Goal: Information Seeking & Learning: Find specific fact

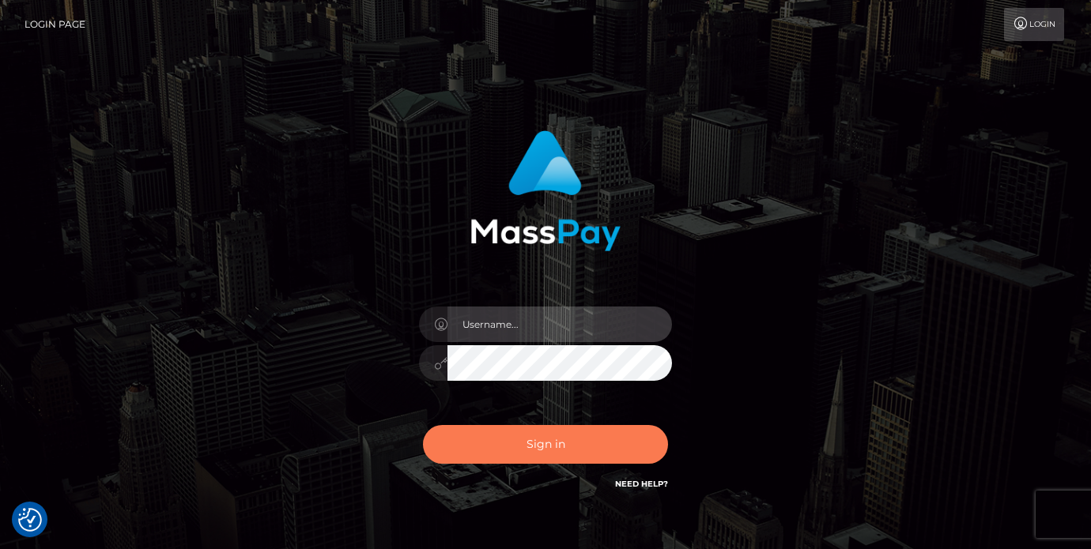
type input "vlad"
click at [492, 435] on button "Sign in" at bounding box center [545, 444] width 245 height 39
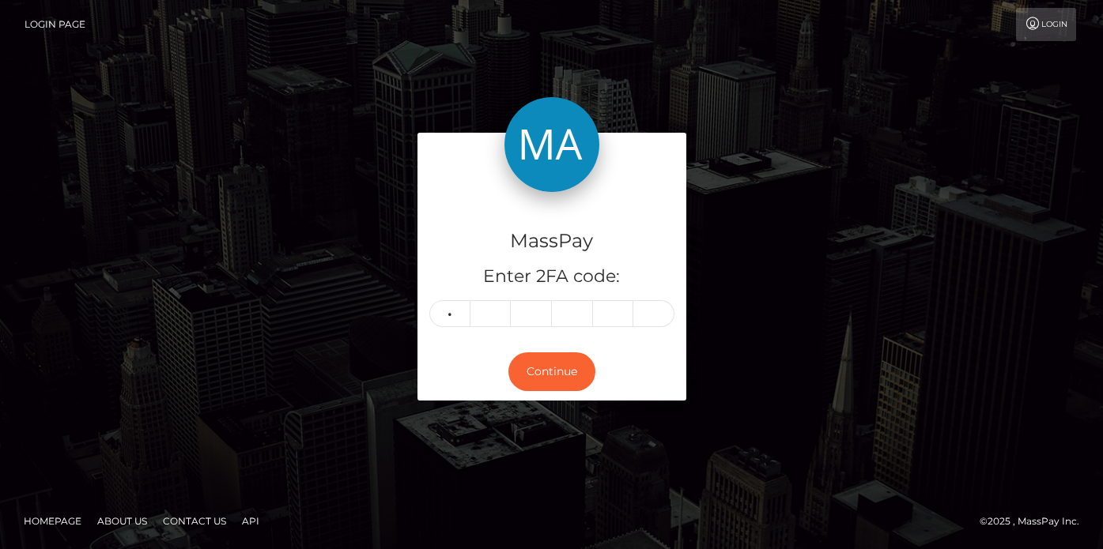
type input "8"
type input "9"
type input "2"
type input "5"
type input "8"
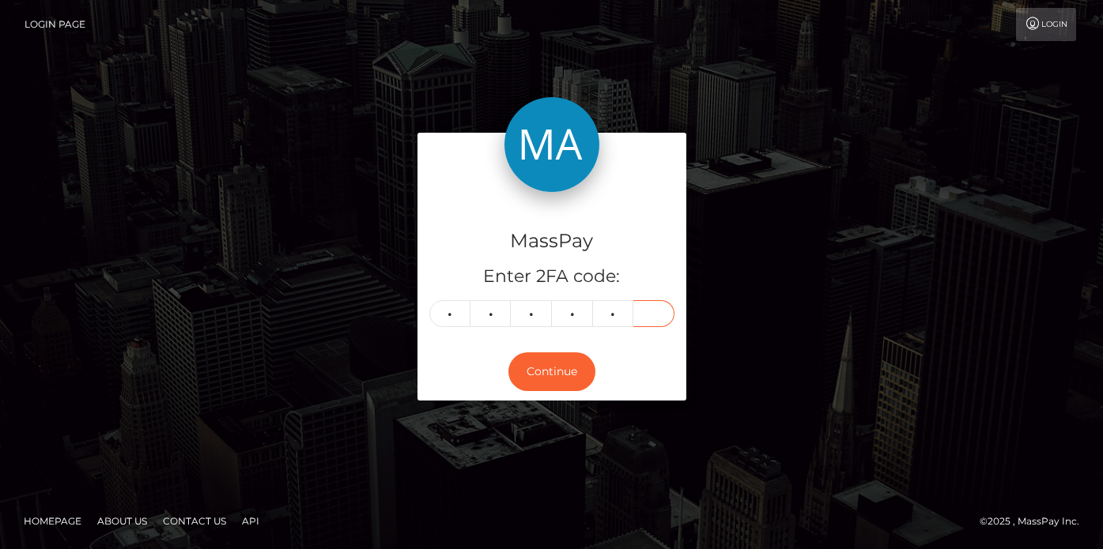
type input "4"
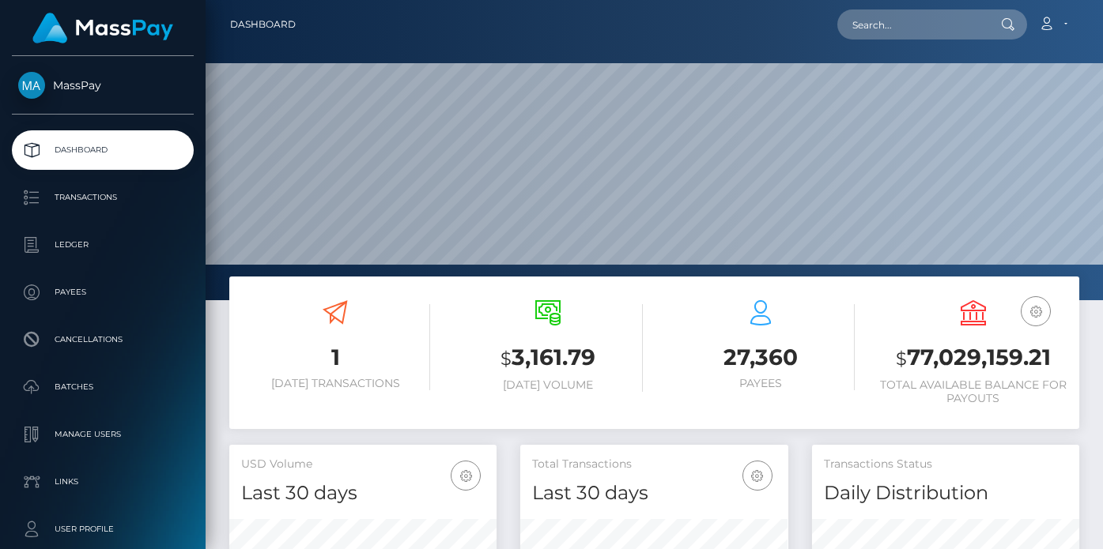
scroll to position [281, 268]
click at [894, 43] on nav "Dashboard Loading... Loading... Account Edit Profile" at bounding box center [654, 24] width 897 height 49
click at [901, 27] on input "text" at bounding box center [911, 24] width 149 height 30
paste input "[EMAIL_ADDRESS][DOMAIN_NAME]"
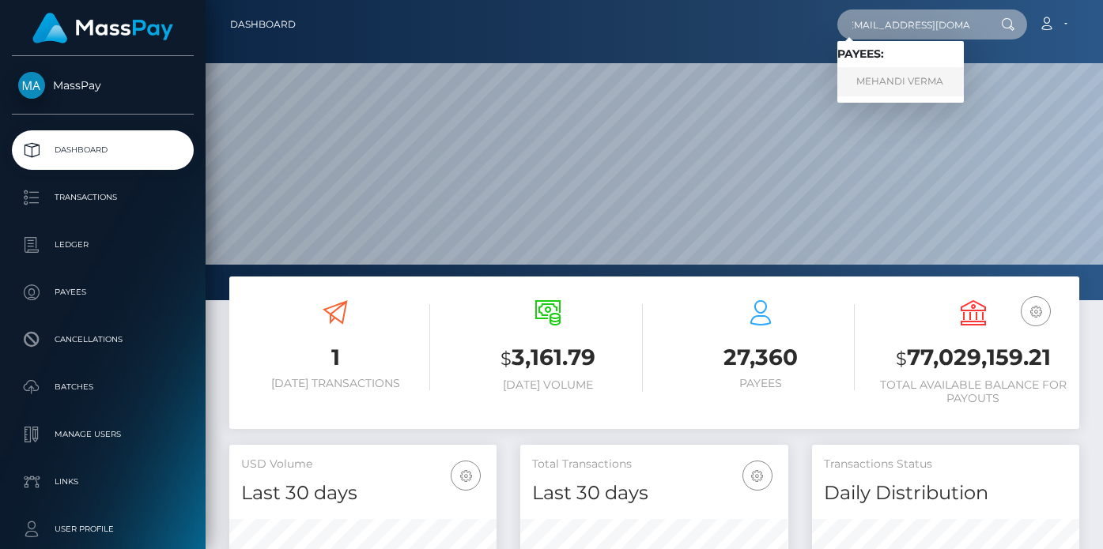
type input "[EMAIL_ADDRESS][DOMAIN_NAME]"
click at [918, 88] on link "MEHANDI VERMA" at bounding box center [900, 81] width 126 height 29
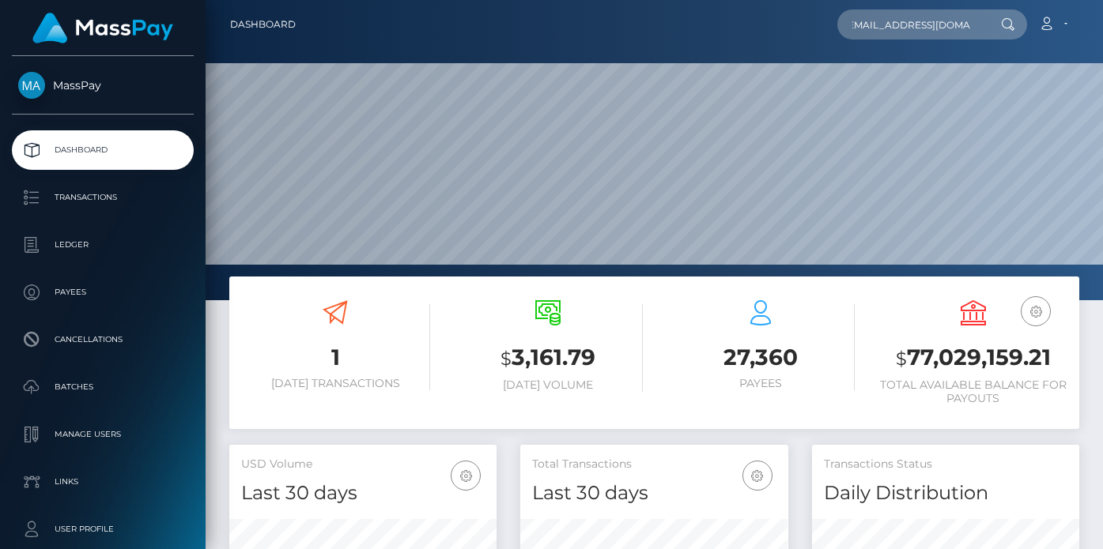
scroll to position [0, 0]
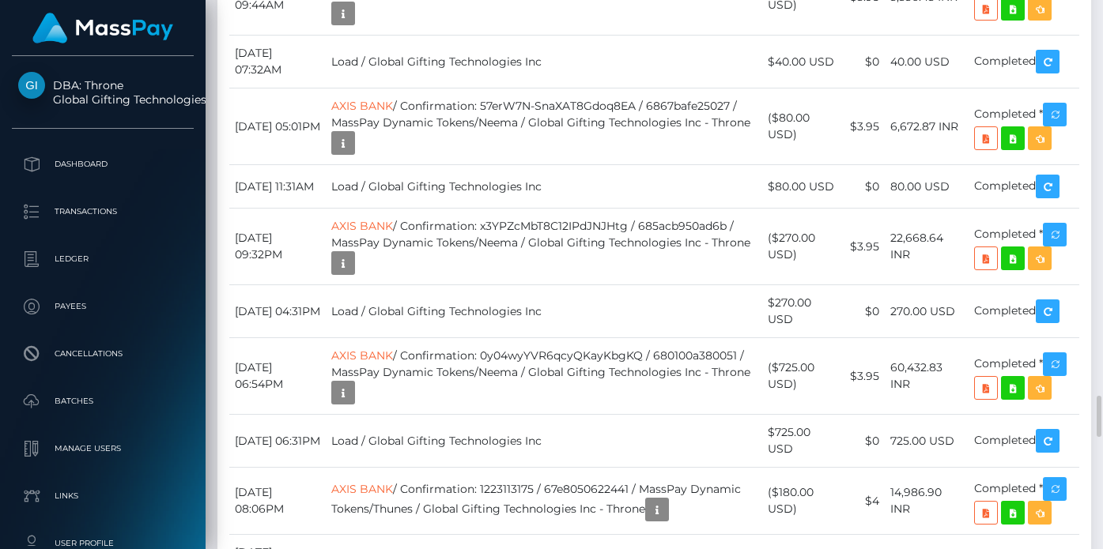
scroll to position [5399, 0]
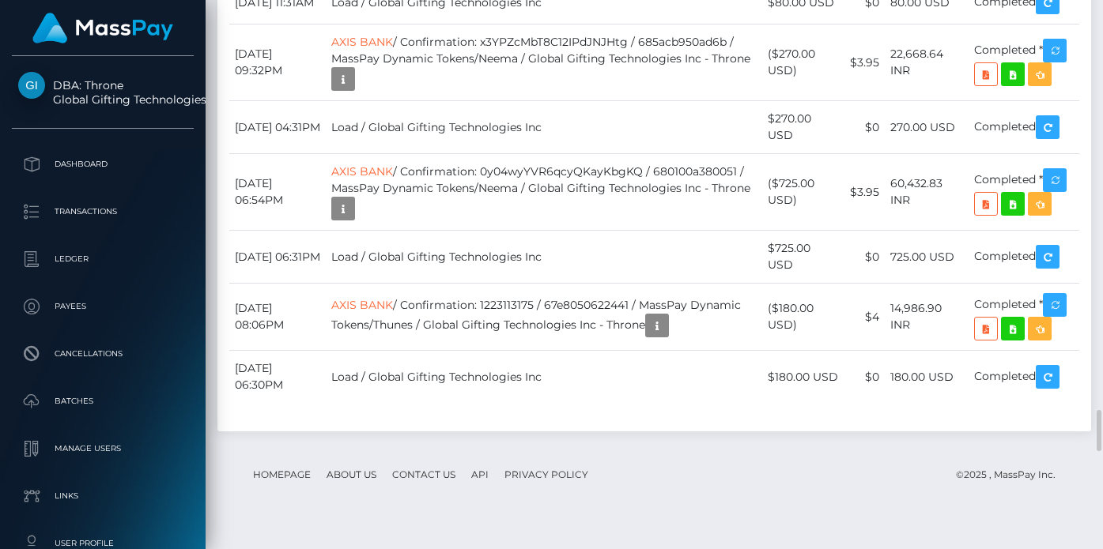
drag, startPoint x: 695, startPoint y: 92, endPoint x: 674, endPoint y: 85, distance: 21.8
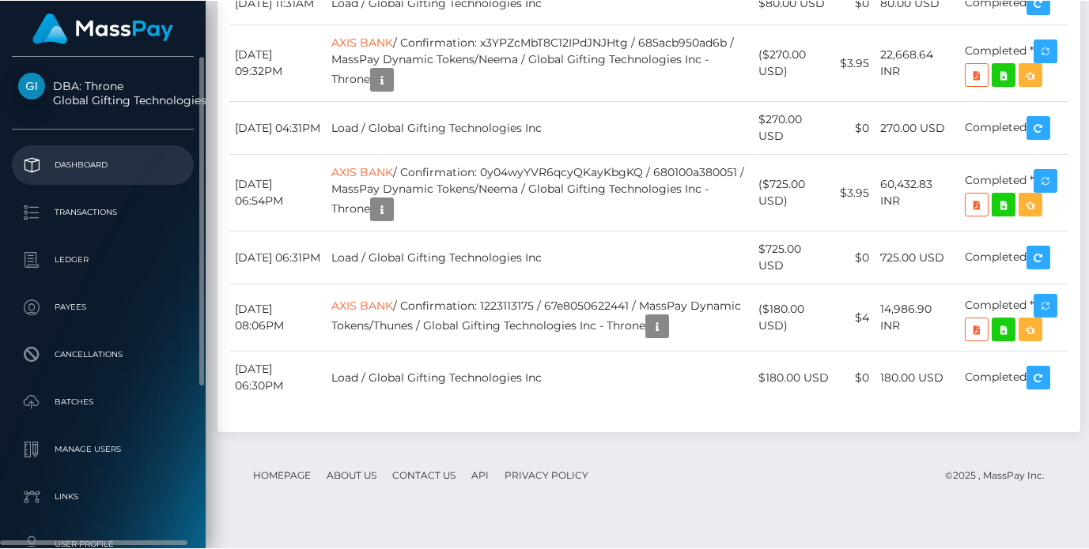
scroll to position [790382, 790308]
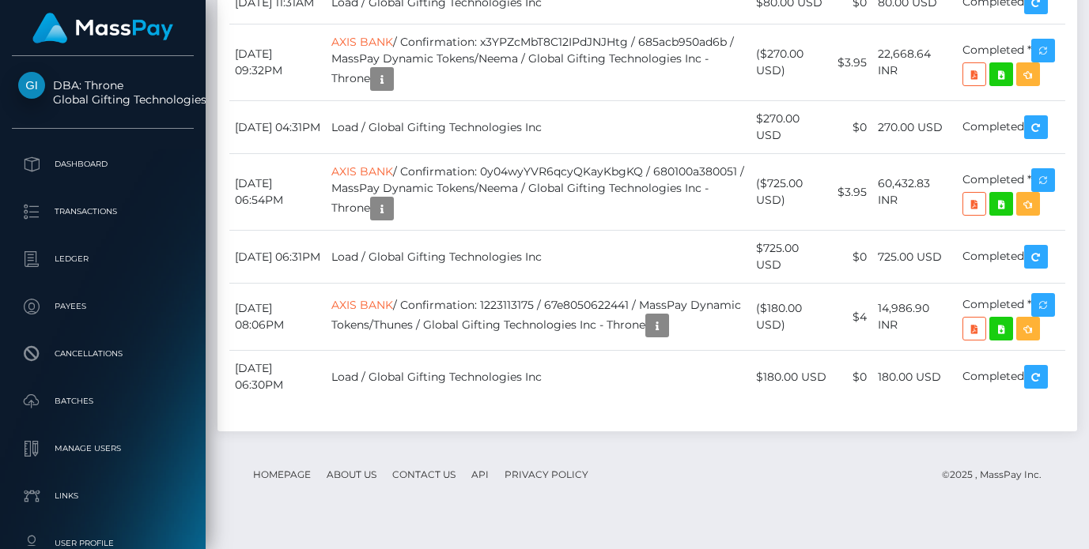
click at [18, 27] on link at bounding box center [103, 27] width 188 height 43
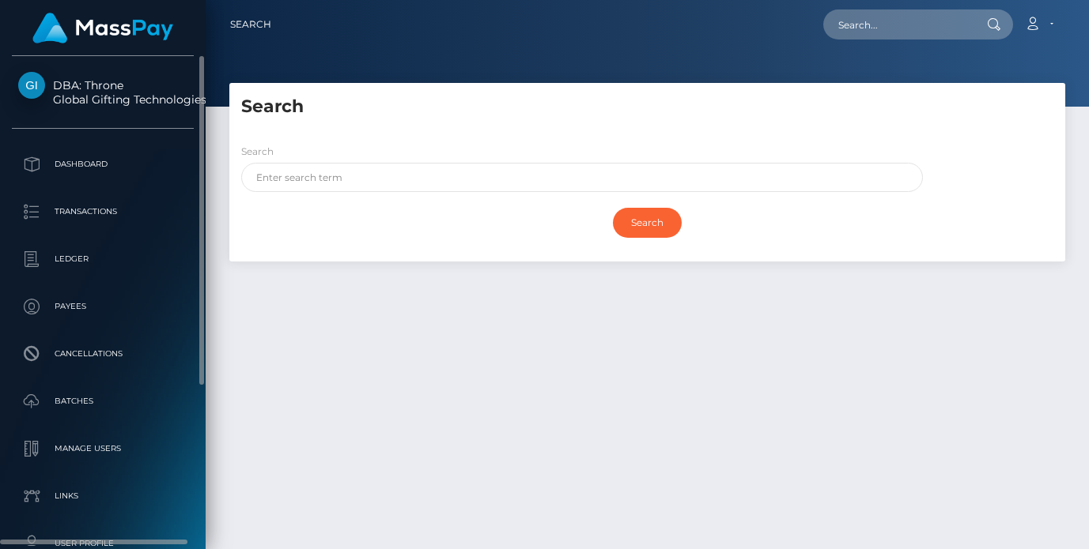
drag, startPoint x: 11, startPoint y: 41, endPoint x: 104, endPoint y: 59, distance: 94.3
click at [11, 41] on link at bounding box center [103, 27] width 188 height 43
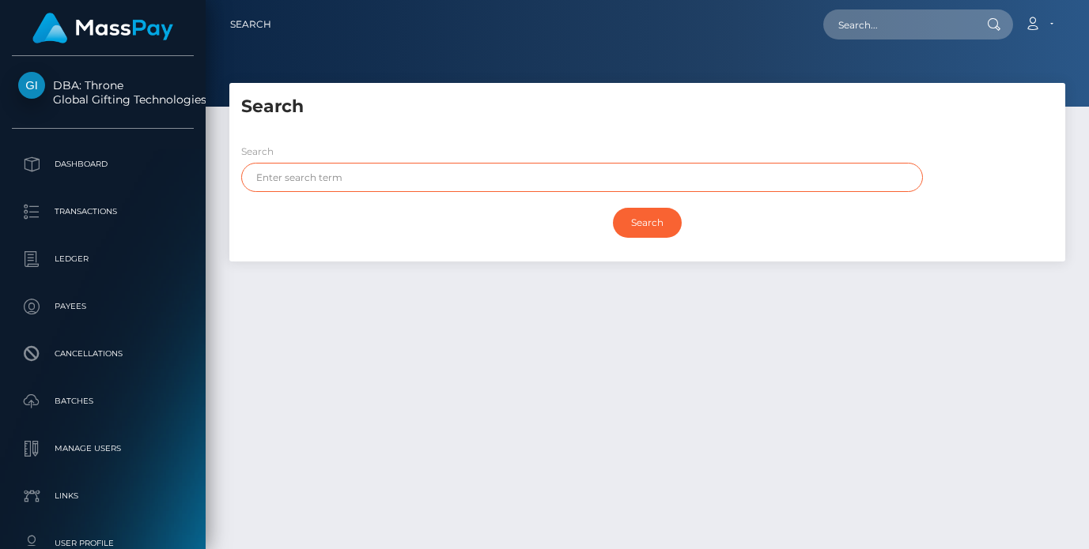
click at [415, 183] on input "text" at bounding box center [581, 177] width 681 height 29
paste input "c40555ba-8299-11f0-8023-0266f44cc279"
type input "c40555ba-8299-11f0-8023-0266f44cc279"
click at [410, 178] on input "text" at bounding box center [581, 177] width 681 height 29
paste input "c40555ba-8299-11f0-8023-0266f44cc279"
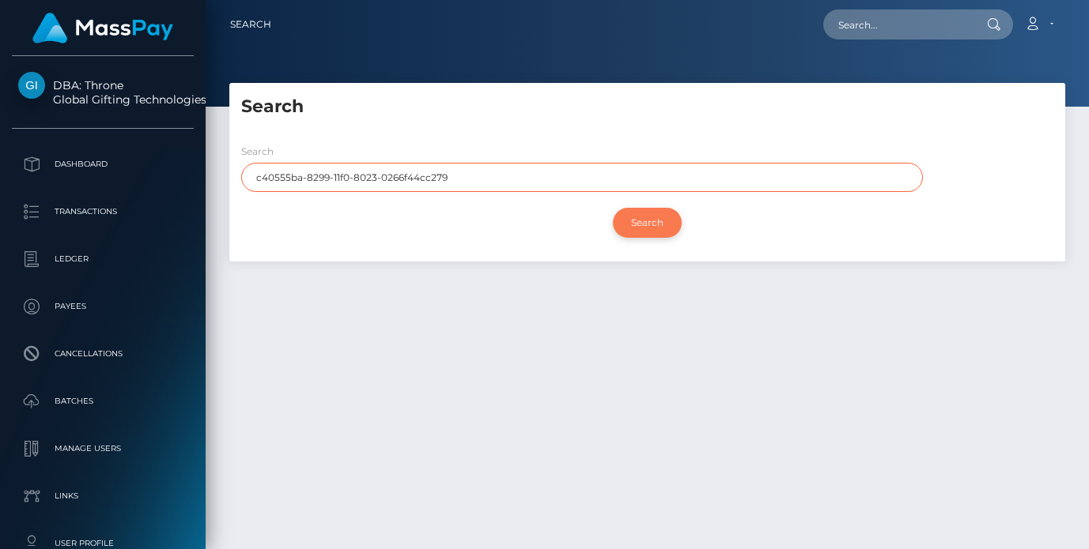
type input "c40555ba-8299-11f0-8023-0266f44cc279"
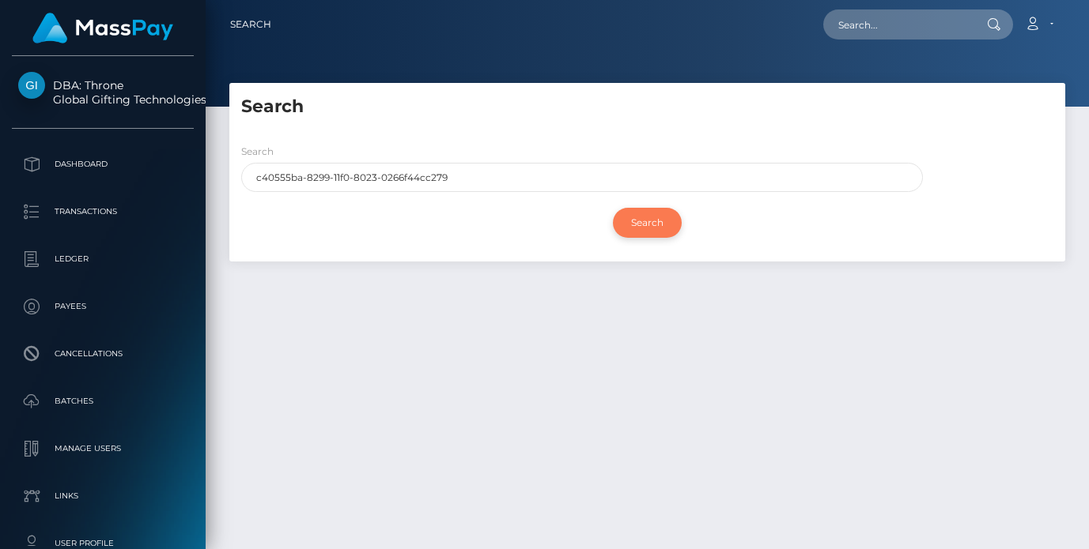
click at [627, 225] on input "Search" at bounding box center [647, 223] width 69 height 30
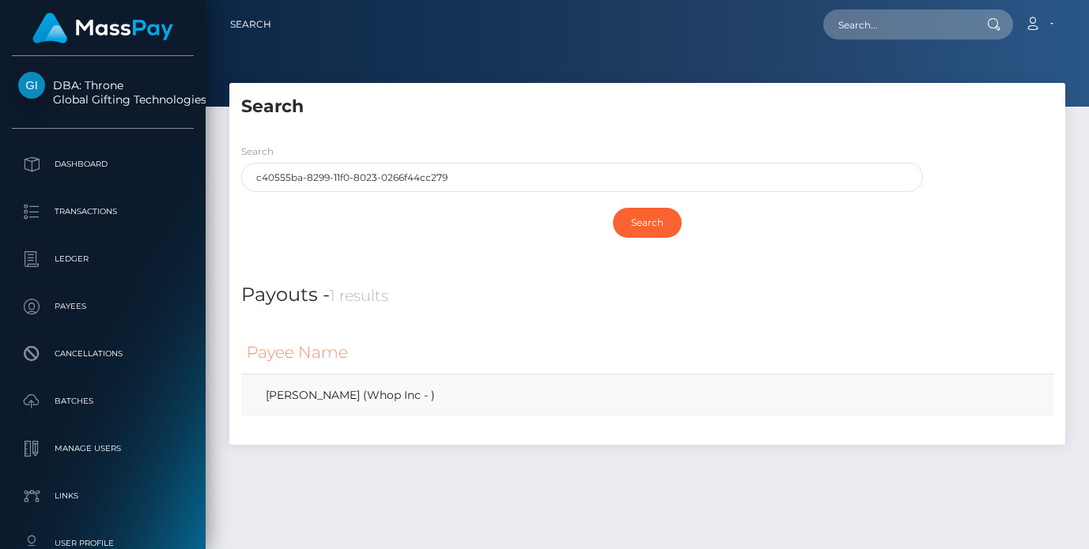
click at [349, 385] on link "[PERSON_NAME] (Whop Inc - )" at bounding box center [647, 395] width 801 height 23
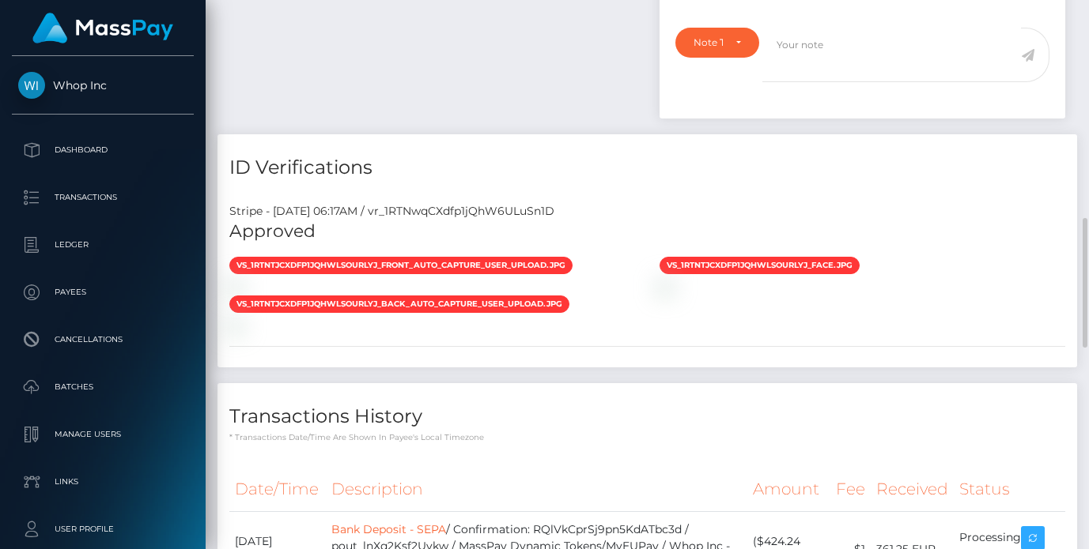
scroll to position [1105, 0]
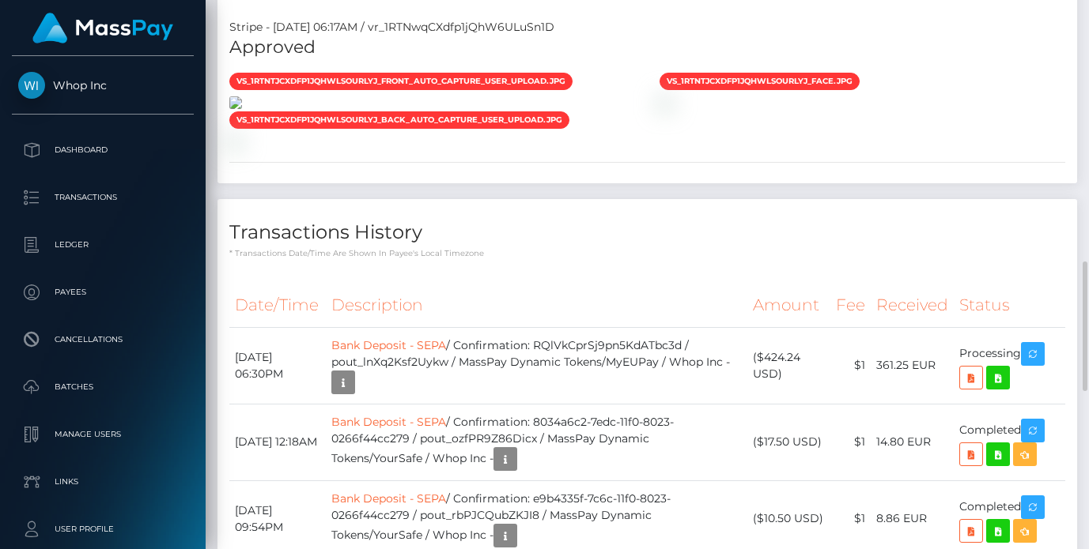
click at [242, 109] on img at bounding box center [235, 102] width 13 height 13
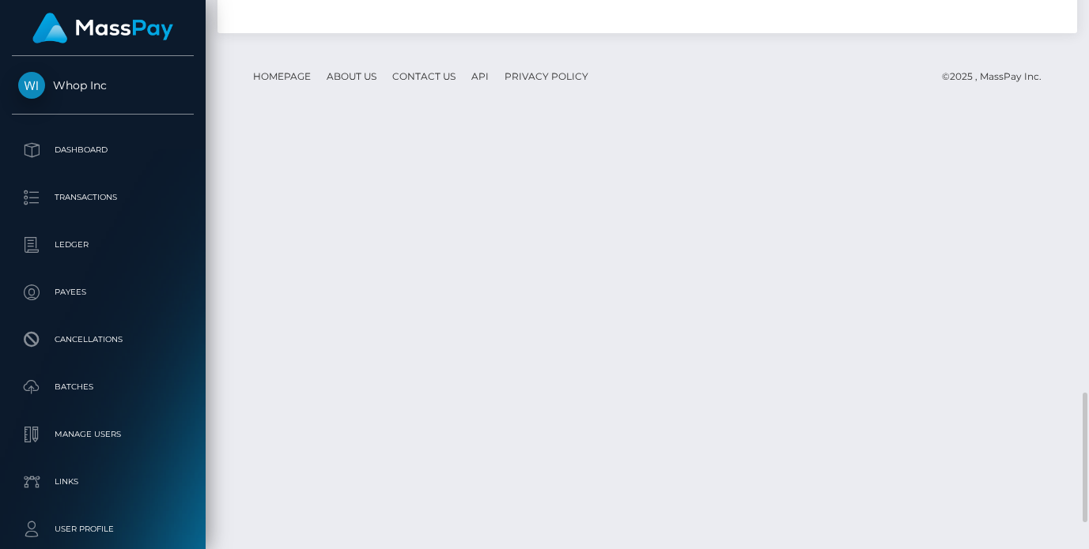
scroll to position [1474, 0]
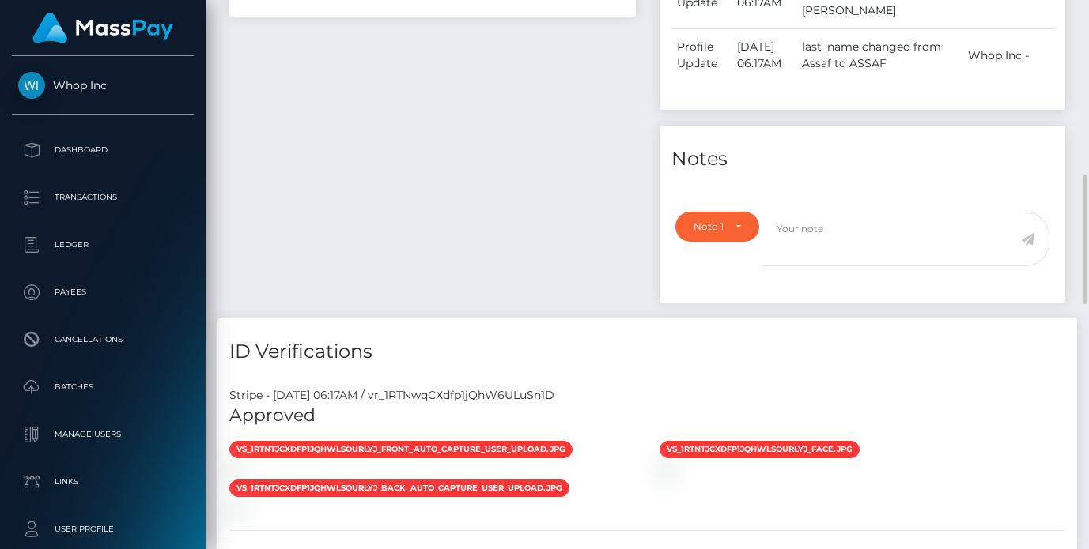
scroll to position [0, 0]
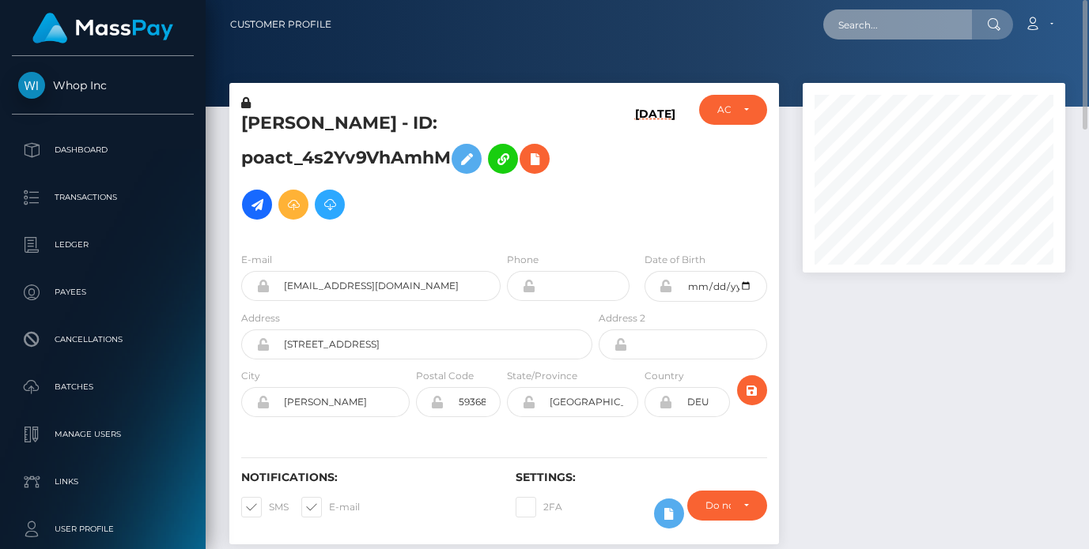
click at [904, 17] on input "text" at bounding box center [897, 24] width 149 height 30
paste input "PY62322153"
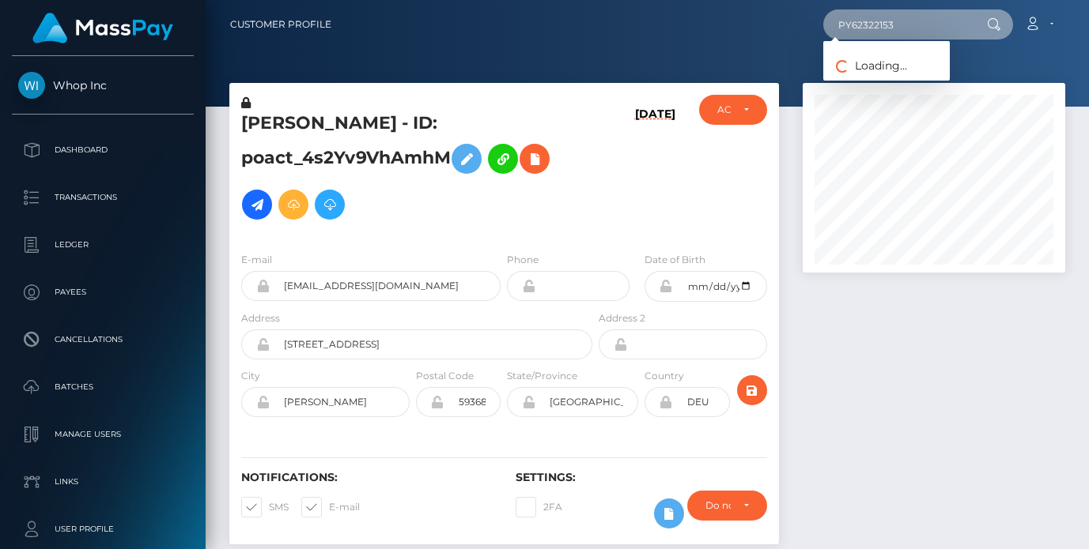
type input "PY62322153"
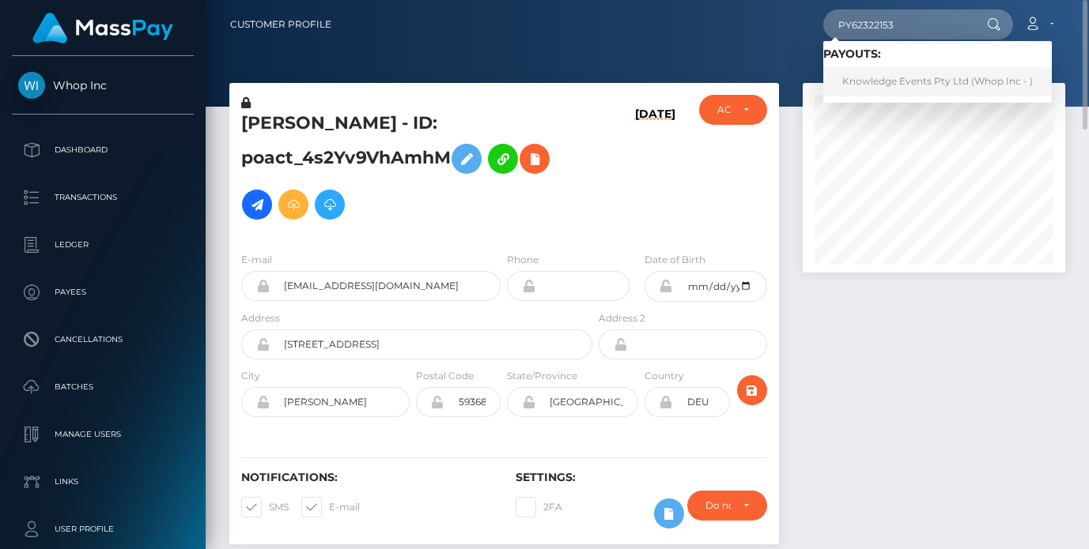
click at [943, 73] on link "Knowledge Events Pty Ltd (Whop Inc - )" at bounding box center [937, 81] width 228 height 29
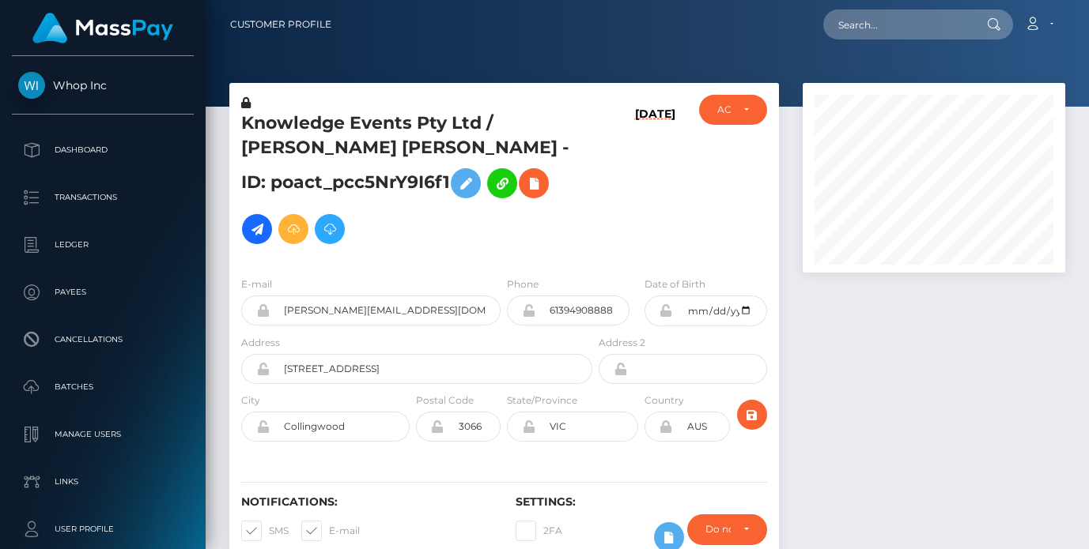
scroll to position [190, 263]
click at [534, 243] on h5 "Knowledge Events Pty Ltd / REID MICHAEL BATES - ID: poact_pcc5NrY9I6f1" at bounding box center [412, 181] width 342 height 141
click at [415, 226] on h5 "Knowledge Events Pty Ltd / REID MICHAEL BATES - ID: poact_pcc5NrY9I6f1" at bounding box center [412, 181] width 342 height 141
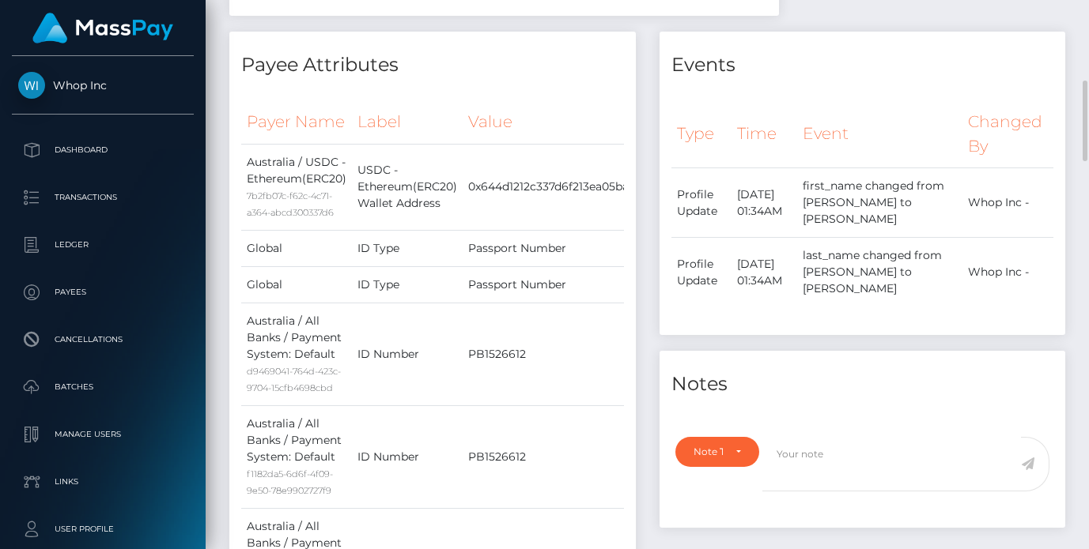
scroll to position [1105, 0]
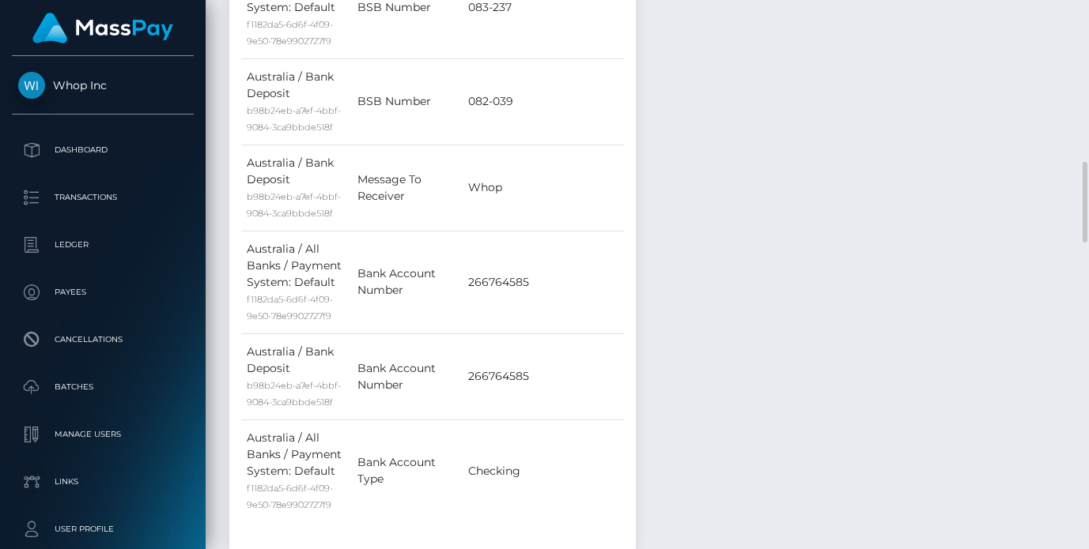
drag, startPoint x: 1027, startPoint y: 59, endPoint x: 1016, endPoint y: 66, distance: 13.2
click at [1027, 59] on div "Events Type Time Event Changed By" at bounding box center [862, 22] width 430 height 1087
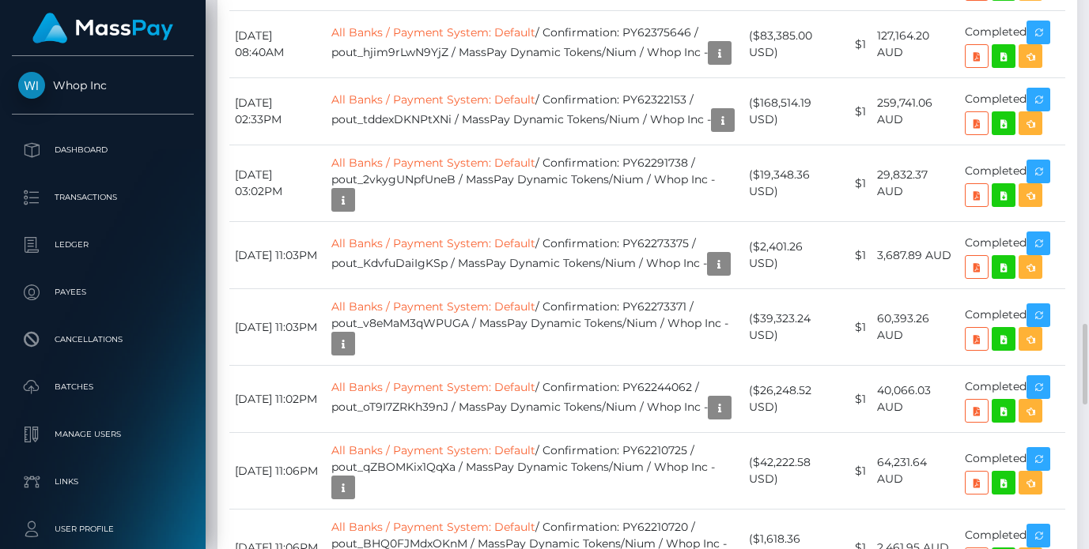
scroll to position [190, 263]
click at [662, 145] on td "All Banks / Payment System: Default / Confirmation: PY62322153 / pout_tddexDKNP…" at bounding box center [534, 111] width 417 height 67
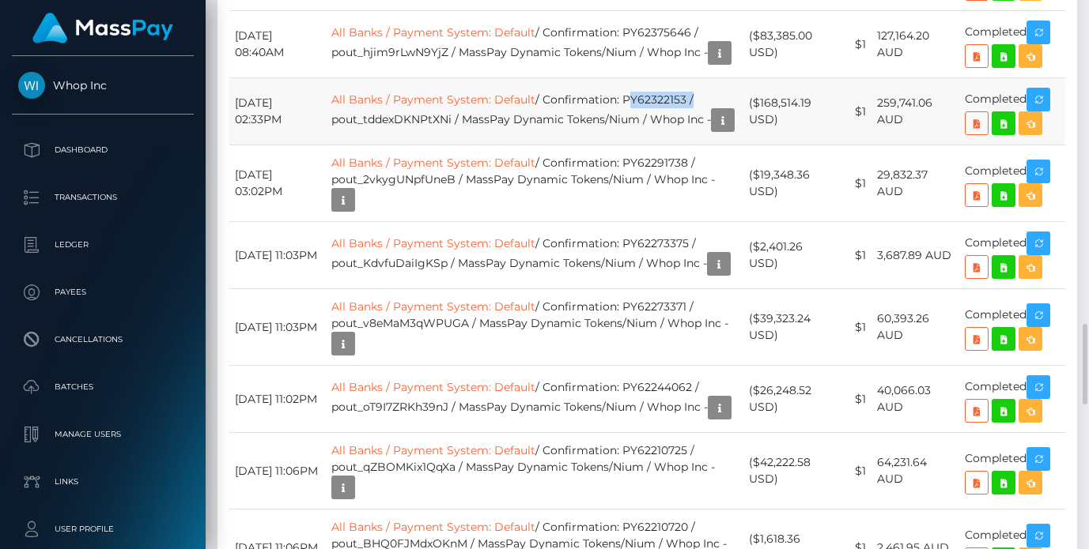
copy td "PY62322153"
click at [977, 134] on icon at bounding box center [976, 124] width 19 height 20
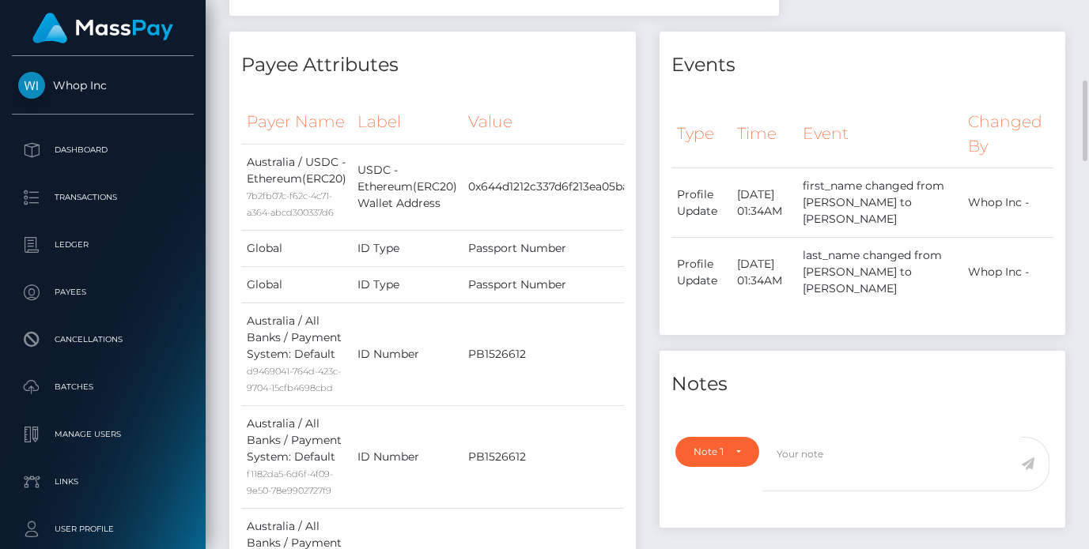
scroll to position [0, 0]
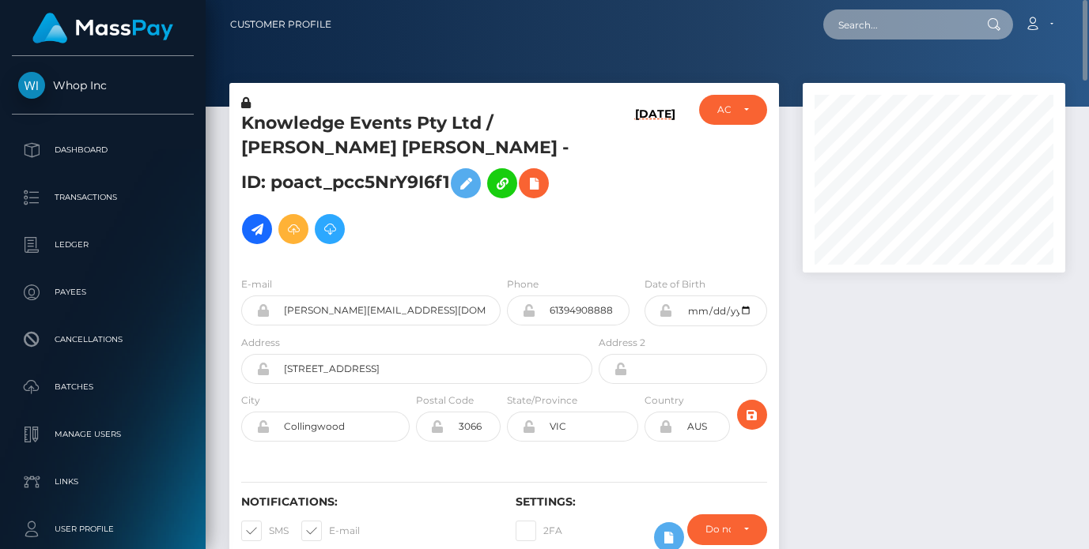
click at [883, 22] on input "text" at bounding box center [897, 24] width 149 height 30
paste input "GLOBUS"
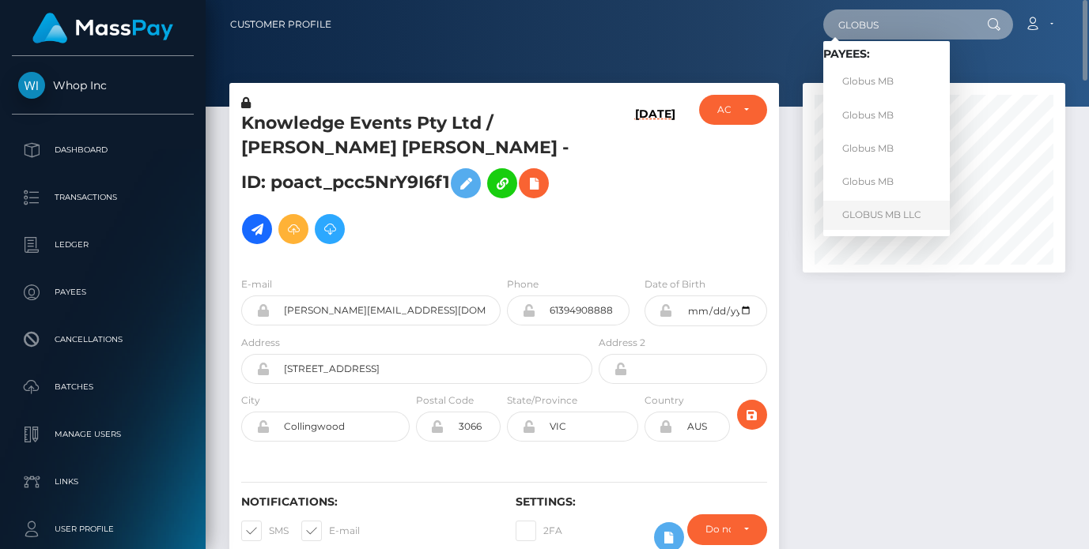
type input "GLOBUS"
click at [884, 212] on link "GLOBUS MB LLC" at bounding box center [886, 215] width 126 height 29
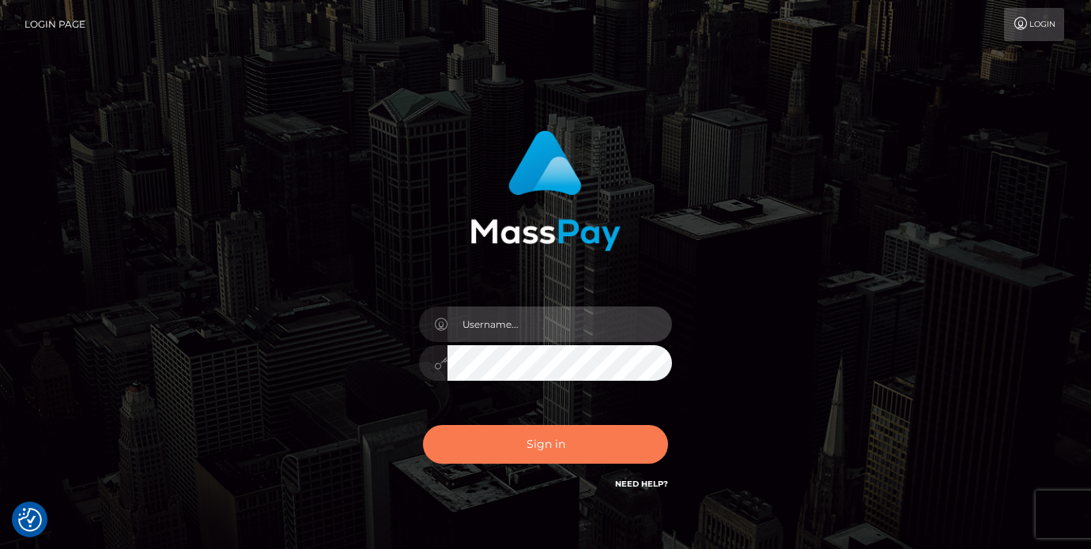
type input "vlad"
click at [497, 446] on button "Sign in" at bounding box center [545, 444] width 245 height 39
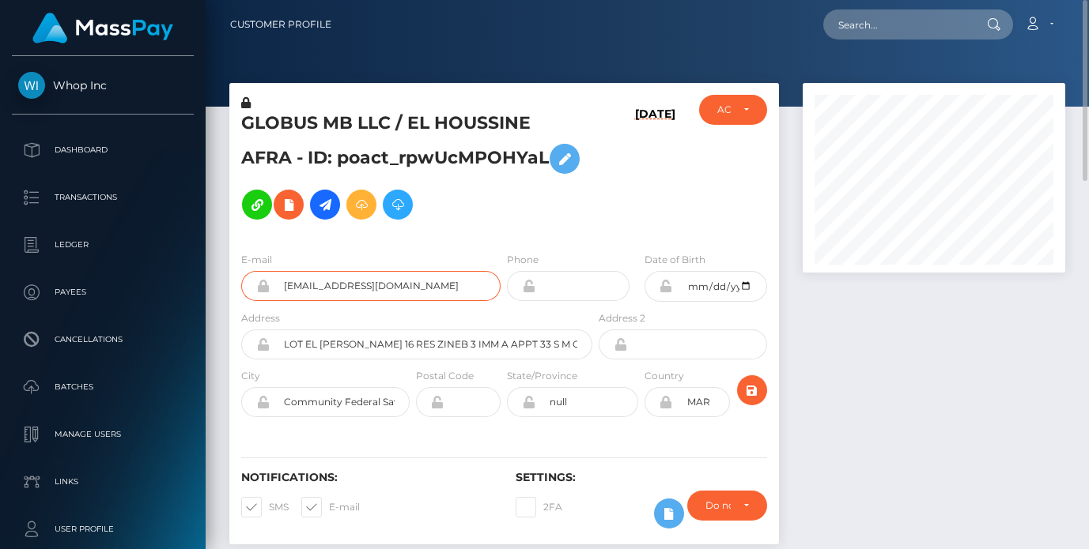
click at [361, 271] on input "houssinaf08@gmail.com" at bounding box center [385, 286] width 231 height 30
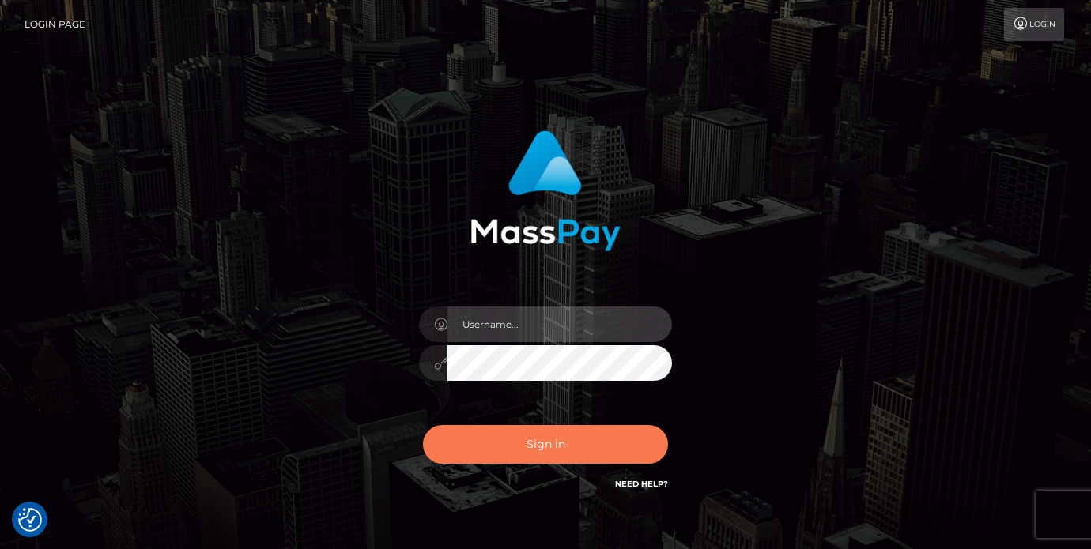
type input "[PERSON_NAME]"
click at [546, 438] on button "Sign in" at bounding box center [545, 444] width 245 height 39
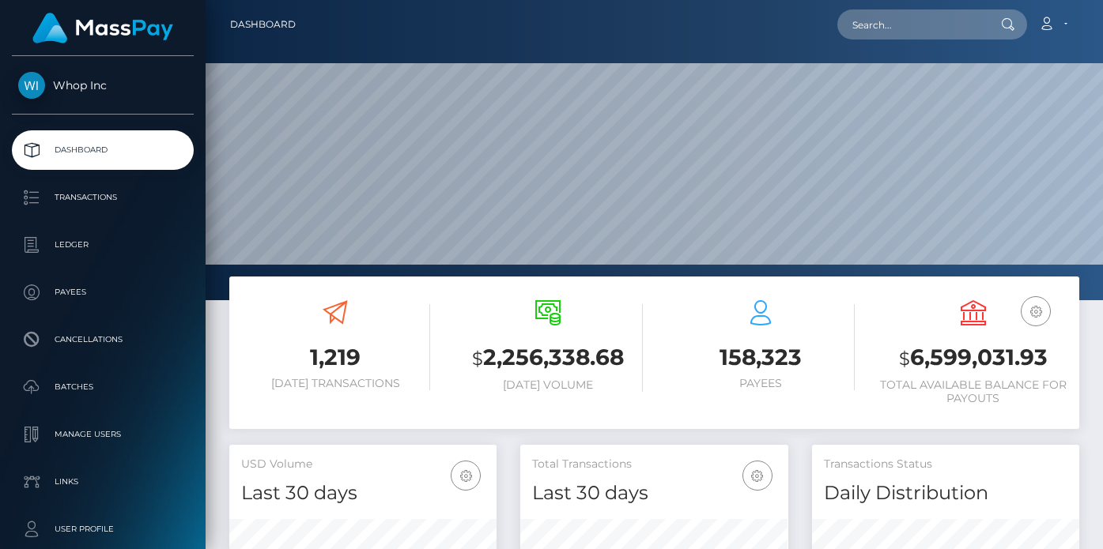
scroll to position [281, 268]
click at [944, 36] on input "text" at bounding box center [911, 24] width 149 height 30
paste input "PY62096803"
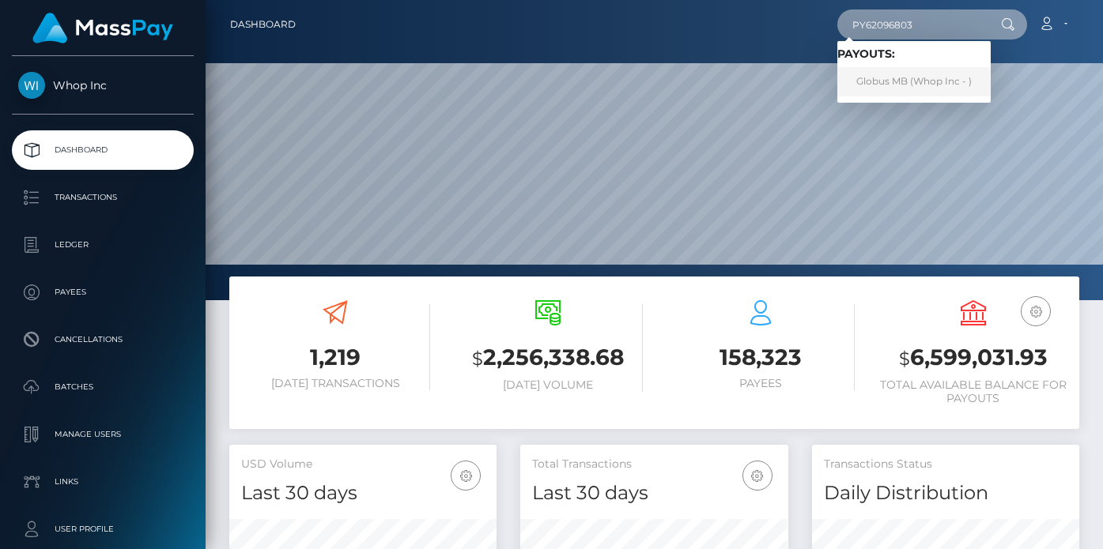
type input "PY62096803"
click at [891, 87] on link "Globus MB (Whop Inc - )" at bounding box center [913, 81] width 153 height 29
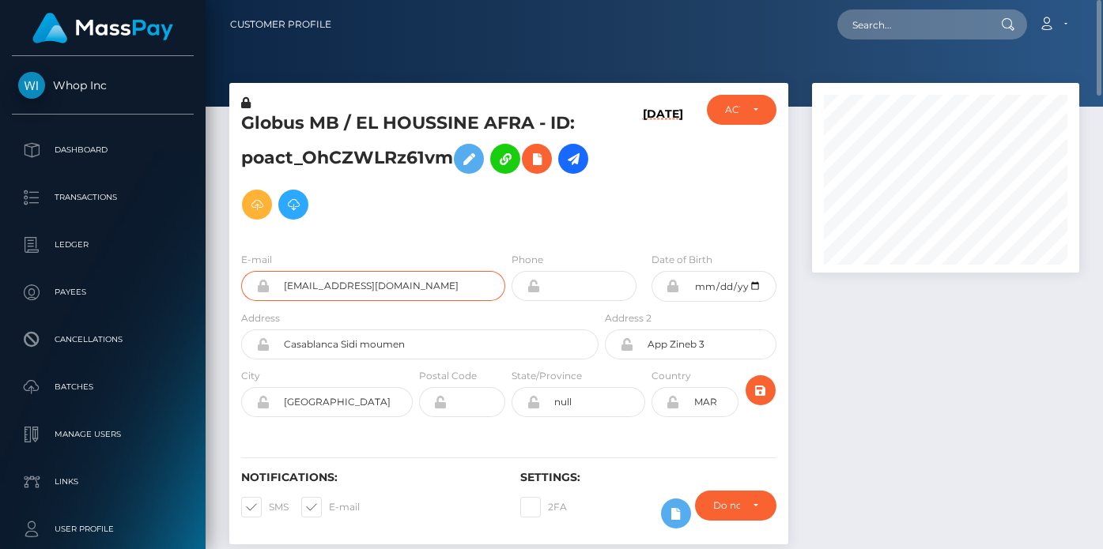
drag, startPoint x: 473, startPoint y: 284, endPoint x: 262, endPoint y: 275, distance: 210.5
click at [262, 275] on div "houssinaf08+308fe03b26@gmail.com" at bounding box center [373, 286] width 264 height 30
drag, startPoint x: 455, startPoint y: 159, endPoint x: 236, endPoint y: 165, distance: 219.9
click at [236, 165] on div "Globus MB / EL HOUSSINE AFRA - ID: poact_OhCZWLRz61vm" at bounding box center [415, 167] width 372 height 145
copy h5 "poact_OhCZWLRz61vm"
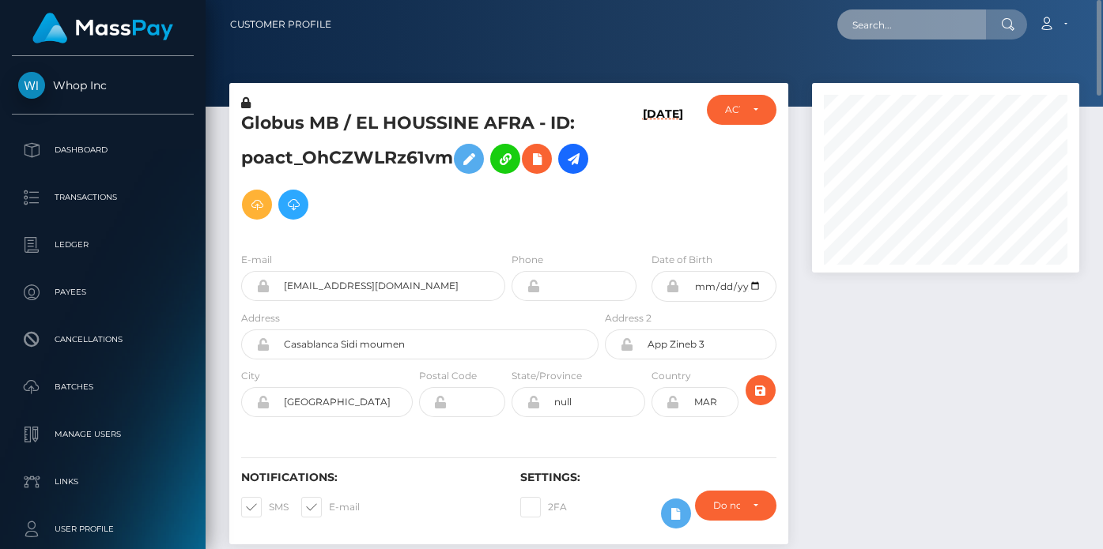
click at [869, 17] on input "text" at bounding box center [911, 24] width 149 height 30
paste input "f7f1fc06-7b9b-11f0-8023-0266f44cc279"
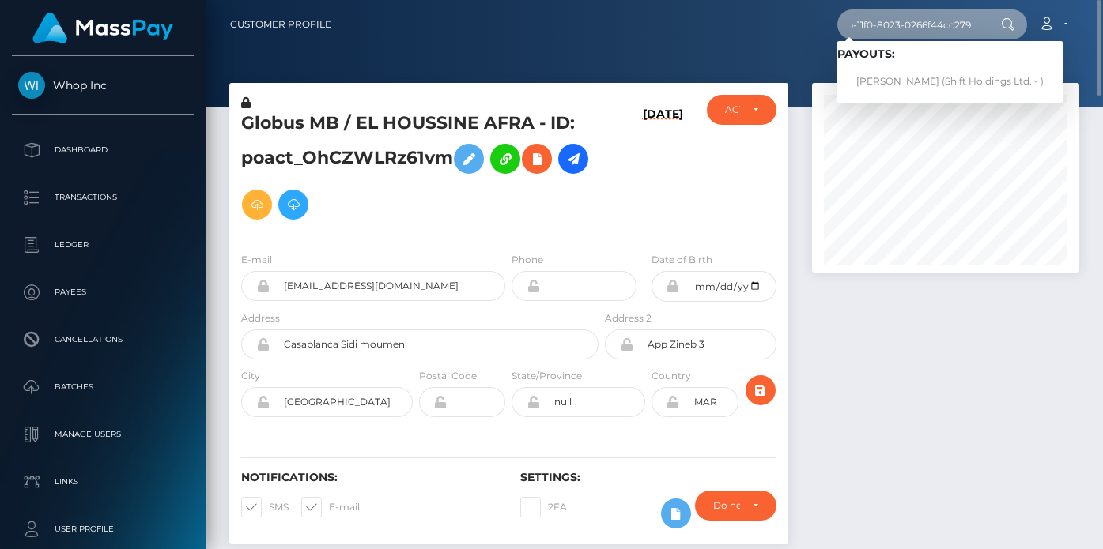
type input "f7f1fc06-7b9b-11f0-8023-0266f44cc279"
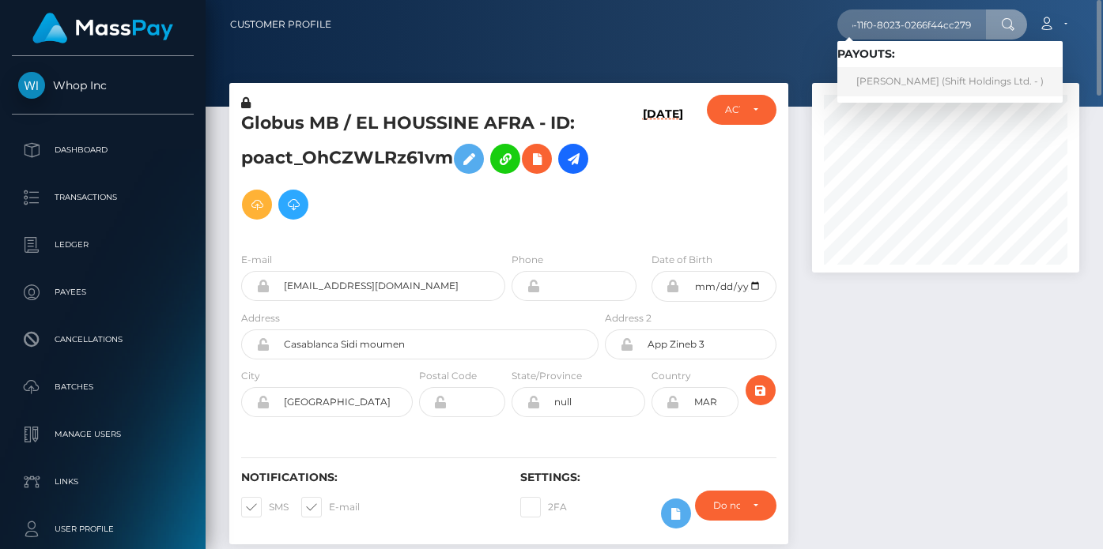
scroll to position [0, 0]
click at [923, 87] on link "Mohamed Ben Hassine (Shift Holdings Ltd. - )" at bounding box center [949, 81] width 225 height 29
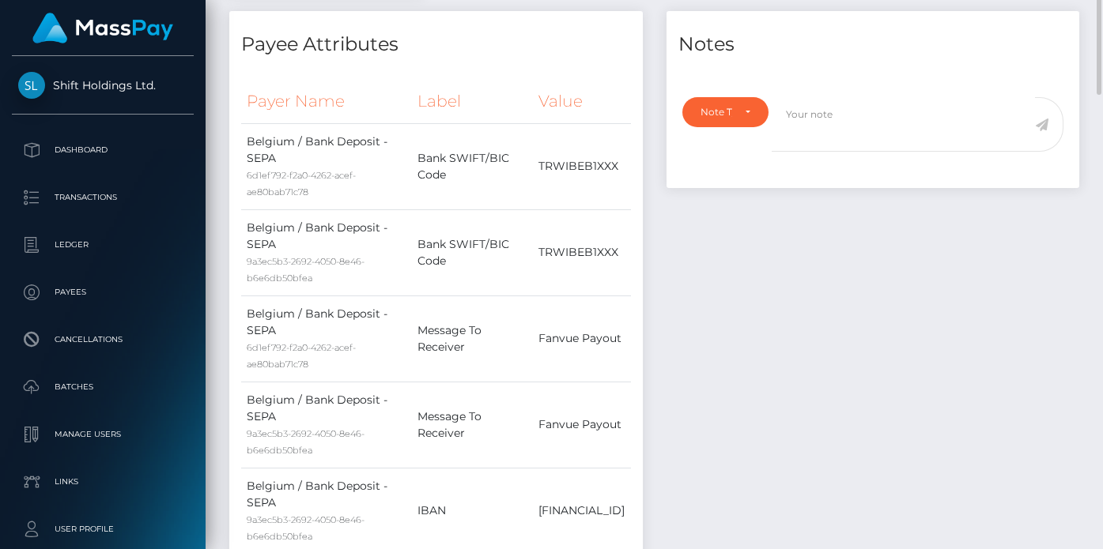
scroll to position [597, 0]
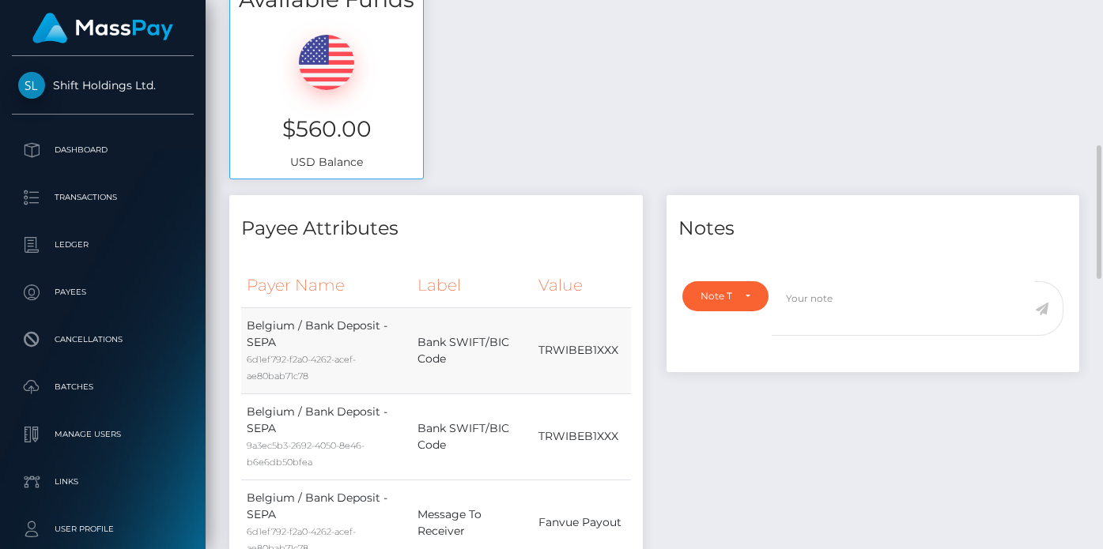
click at [538, 345] on td "TRWIBEB1XXX" at bounding box center [581, 351] width 97 height 86
copy td "TRWIBEB1XXX"
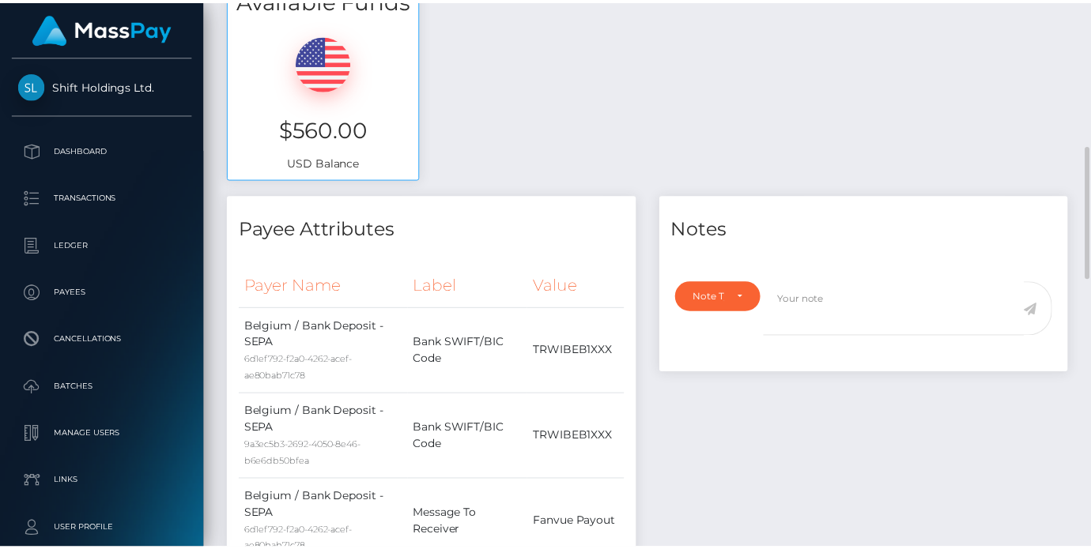
scroll to position [228, 0]
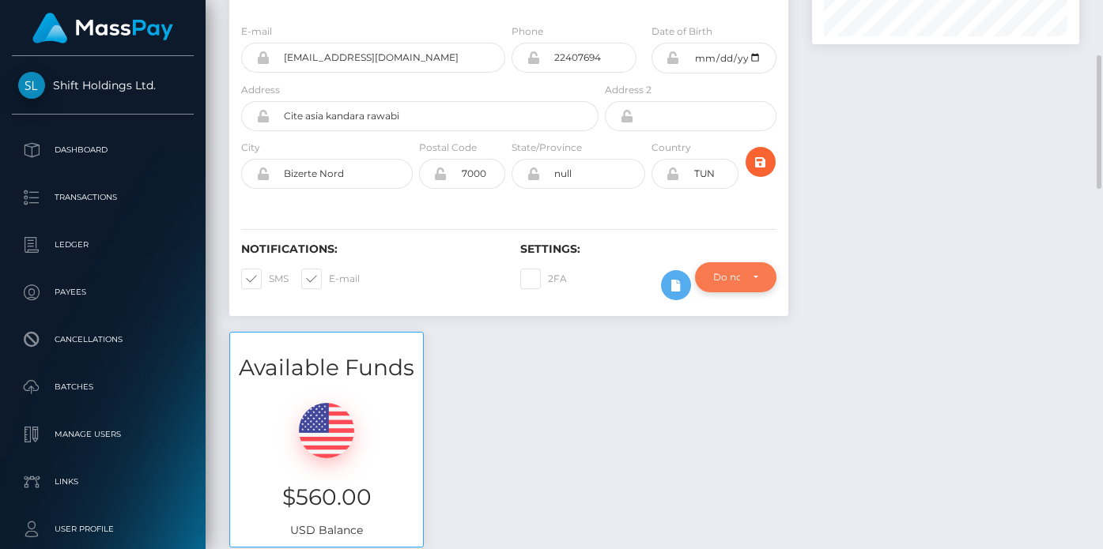
click at [776, 277] on div "Do not require" at bounding box center [735, 277] width 81 height 30
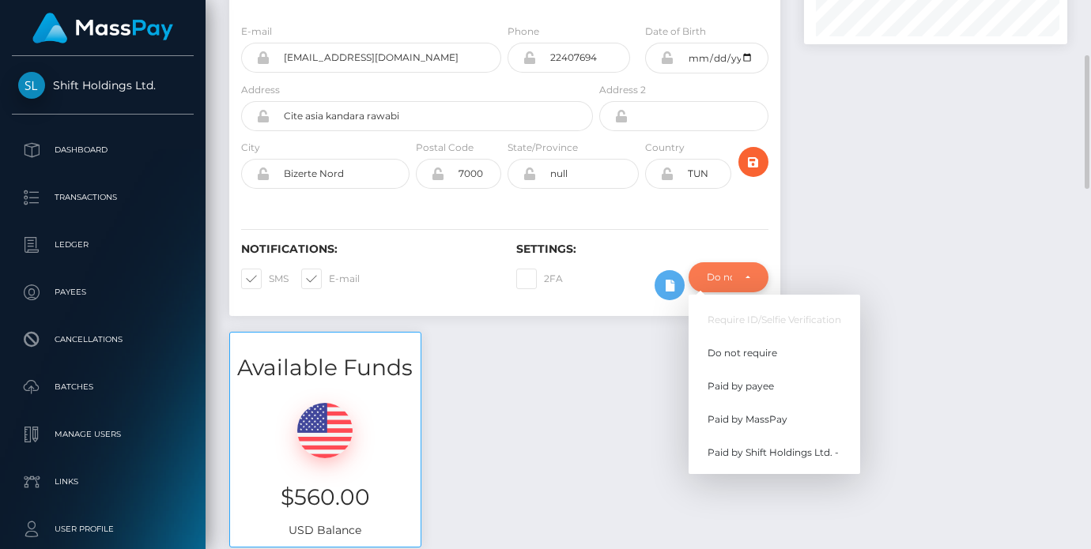
scroll to position [790382, 790308]
click at [744, 436] on ul "Require ID/Selfie Verification Do not require Paid by payee Paid by MassPay Pai…" at bounding box center [775, 386] width 172 height 163
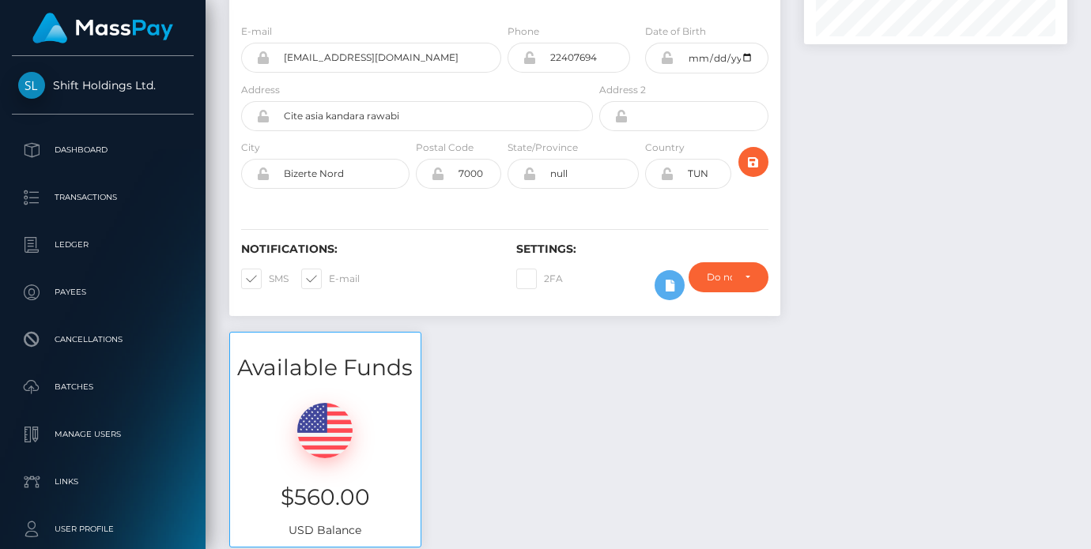
scroll to position [0, 0]
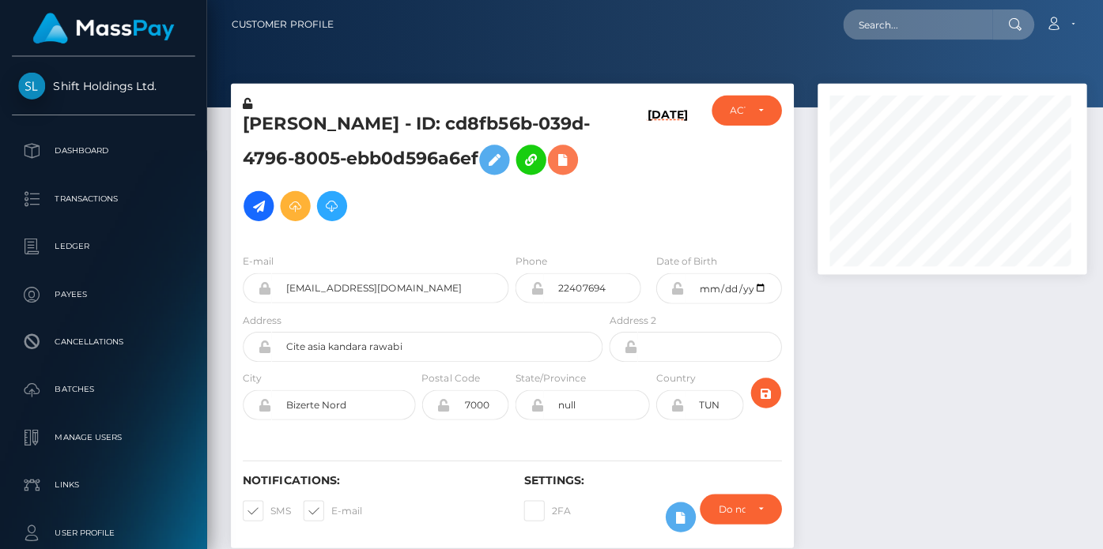
click at [457, 176] on h5 "[PERSON_NAME] - ID: cd8fb56b-039d-4796-8005-ebb0d596a6ef" at bounding box center [415, 169] width 349 height 116
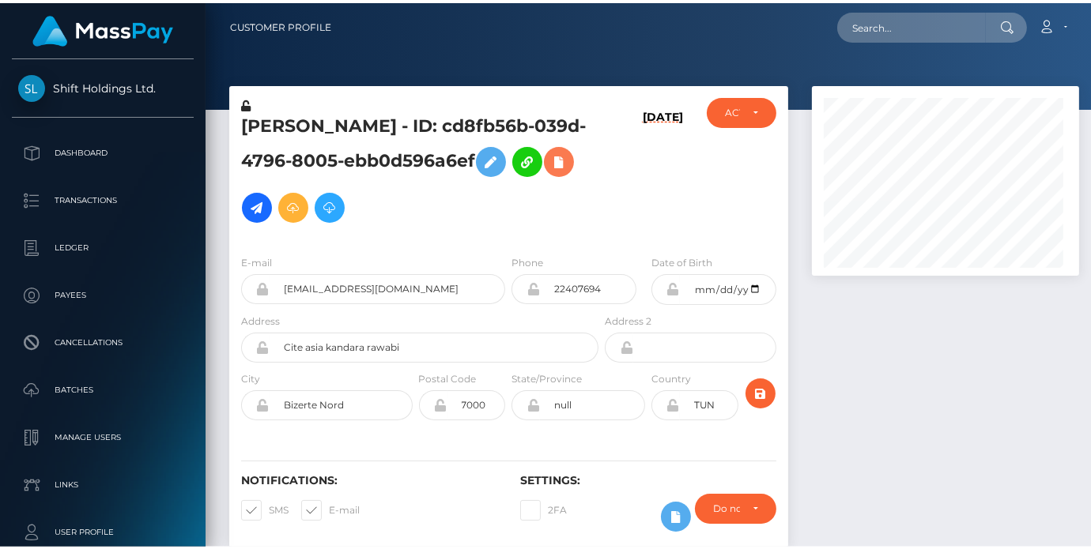
scroll to position [190, 264]
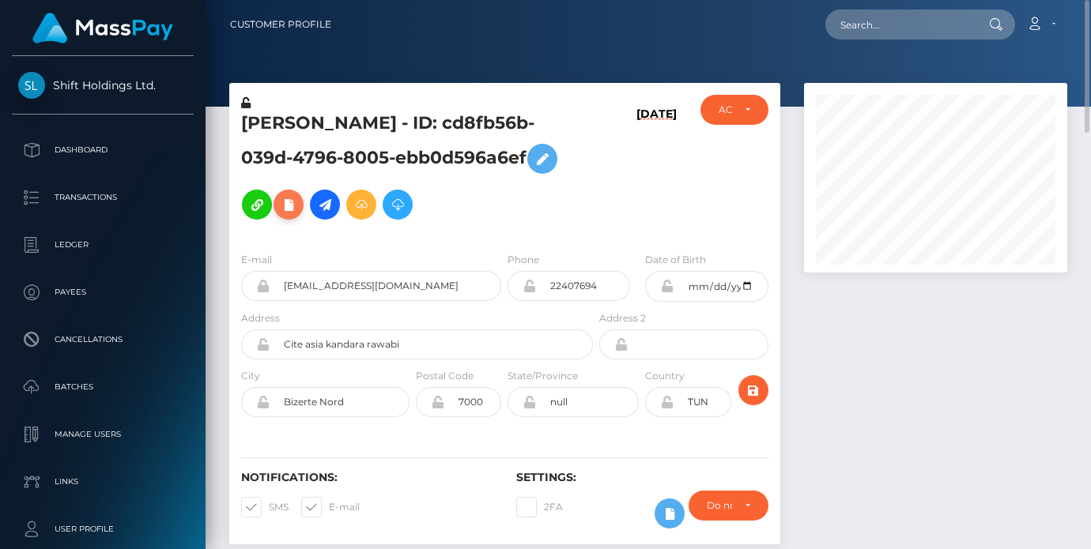
click at [468, 187] on h5 "[PERSON_NAME] - ID: cd8fb56b-039d-4796-8005-ebb0d596a6ef" at bounding box center [412, 169] width 343 height 116
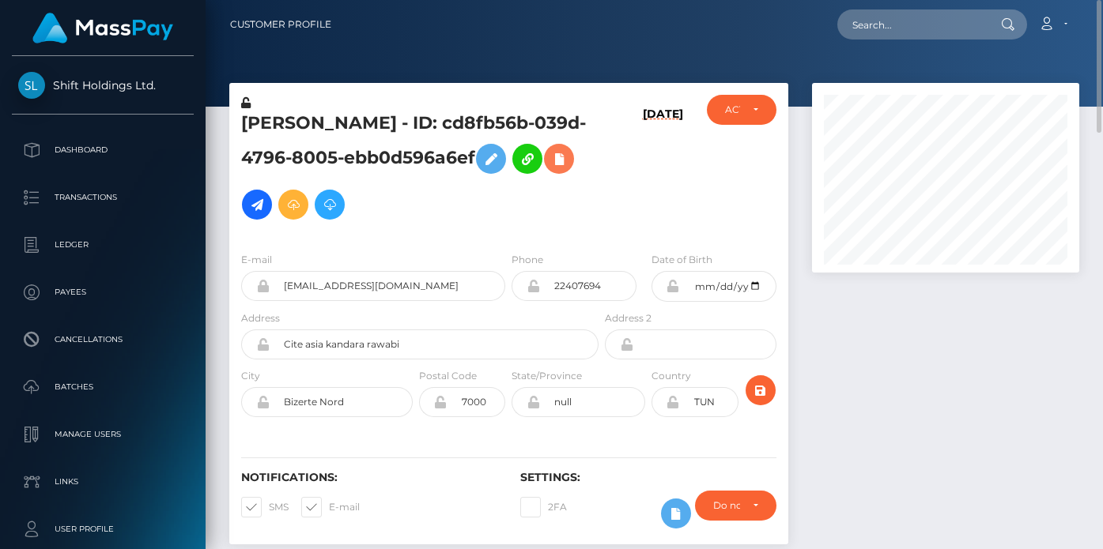
click at [468, 187] on h5 "[PERSON_NAME] - ID: cd8fb56b-039d-4796-8005-ebb0d596a6ef" at bounding box center [415, 169] width 349 height 116
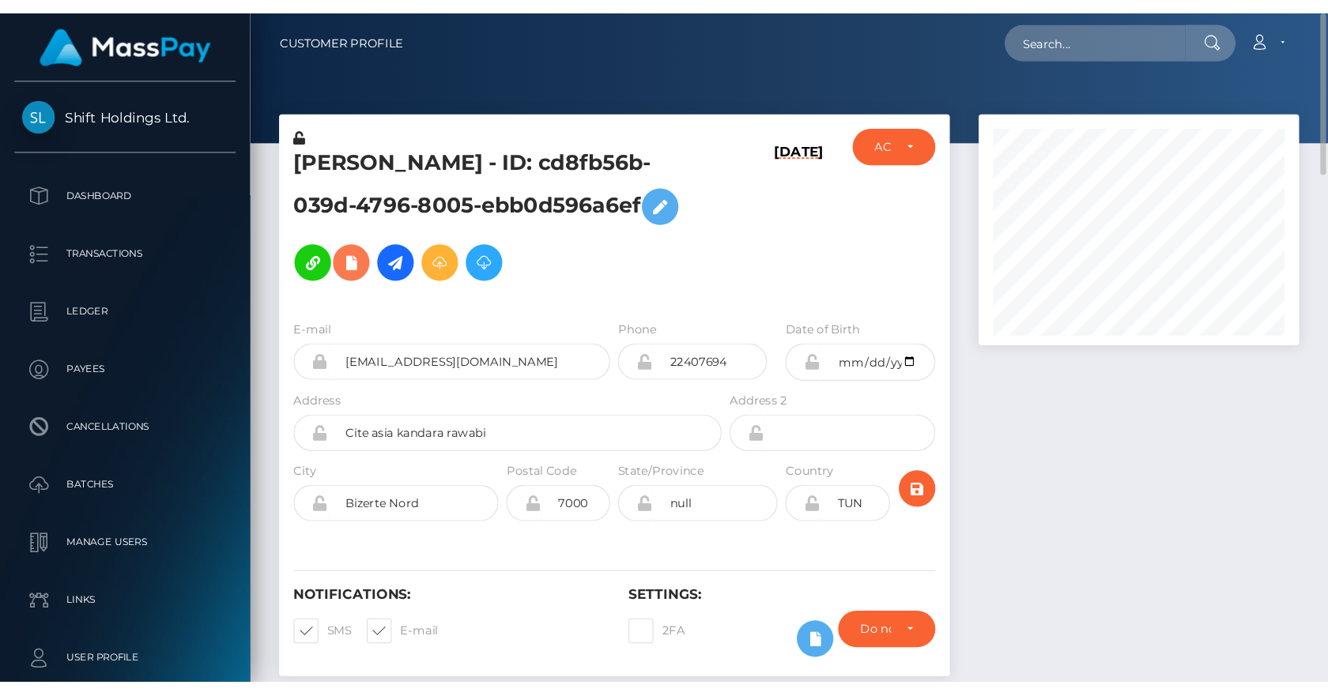
scroll to position [190, 339]
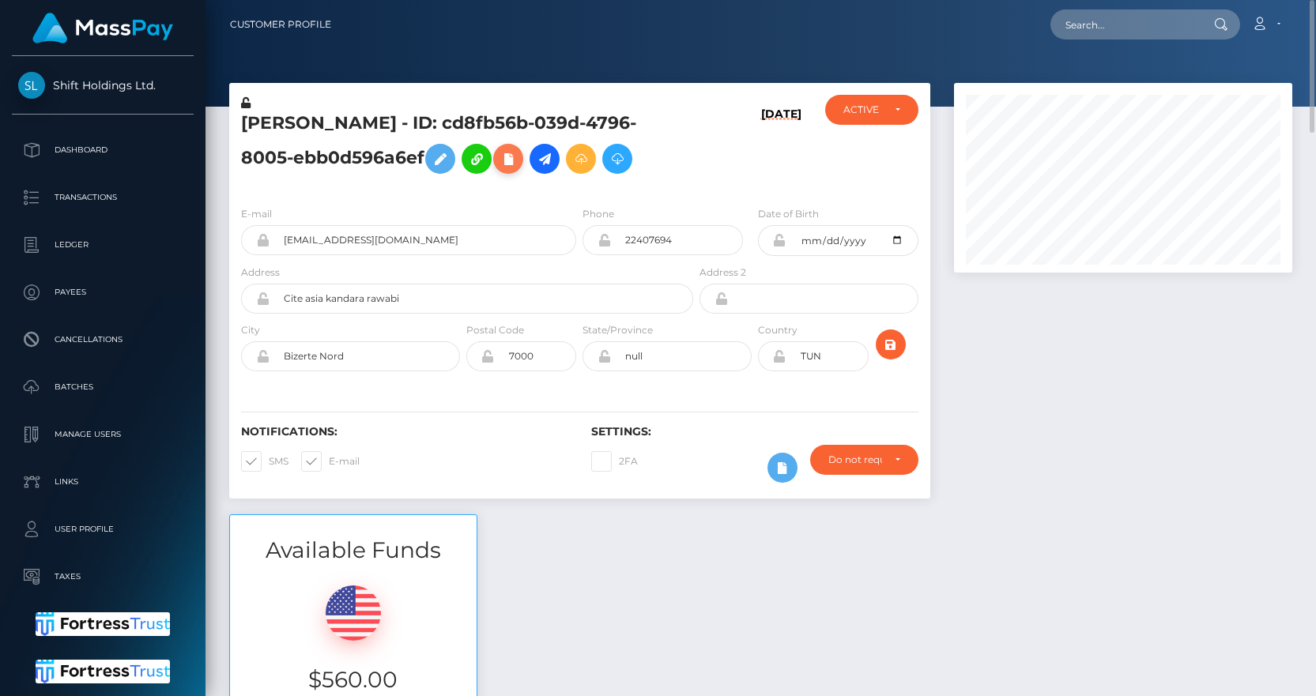
click at [518, 158] on icon at bounding box center [508, 159] width 19 height 20
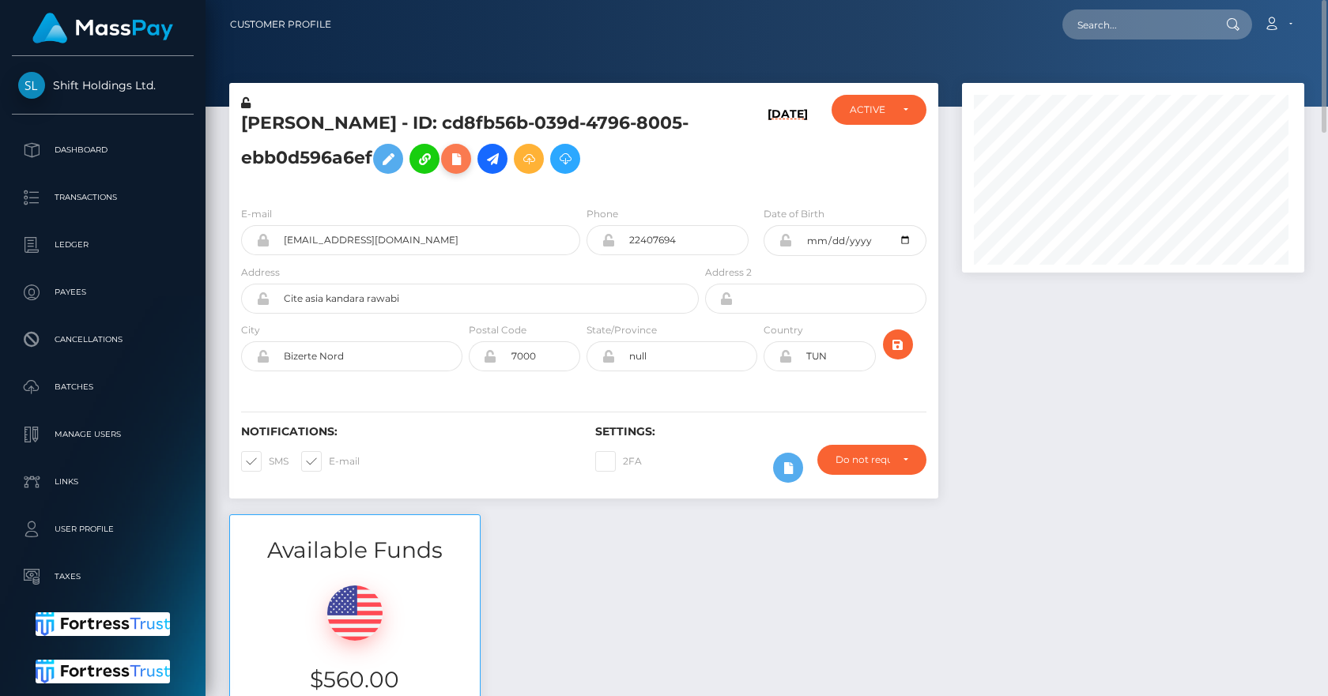
scroll to position [190, 343]
select select
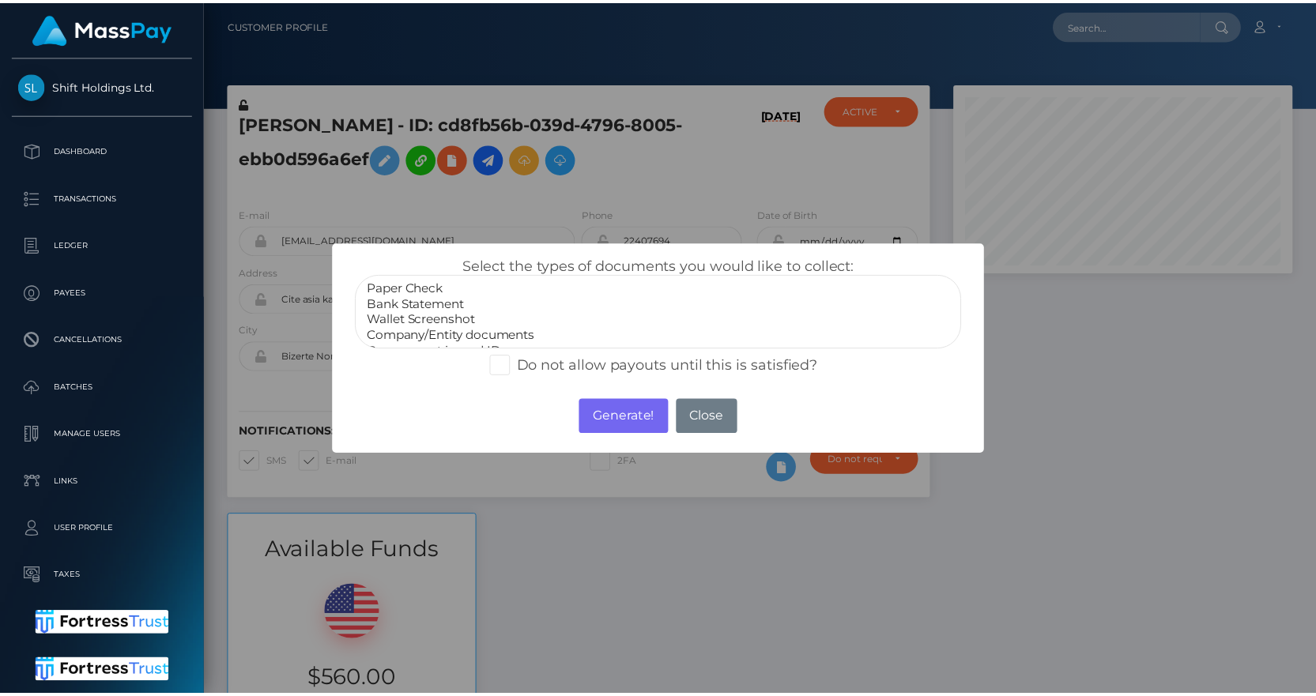
scroll to position [32, 0]
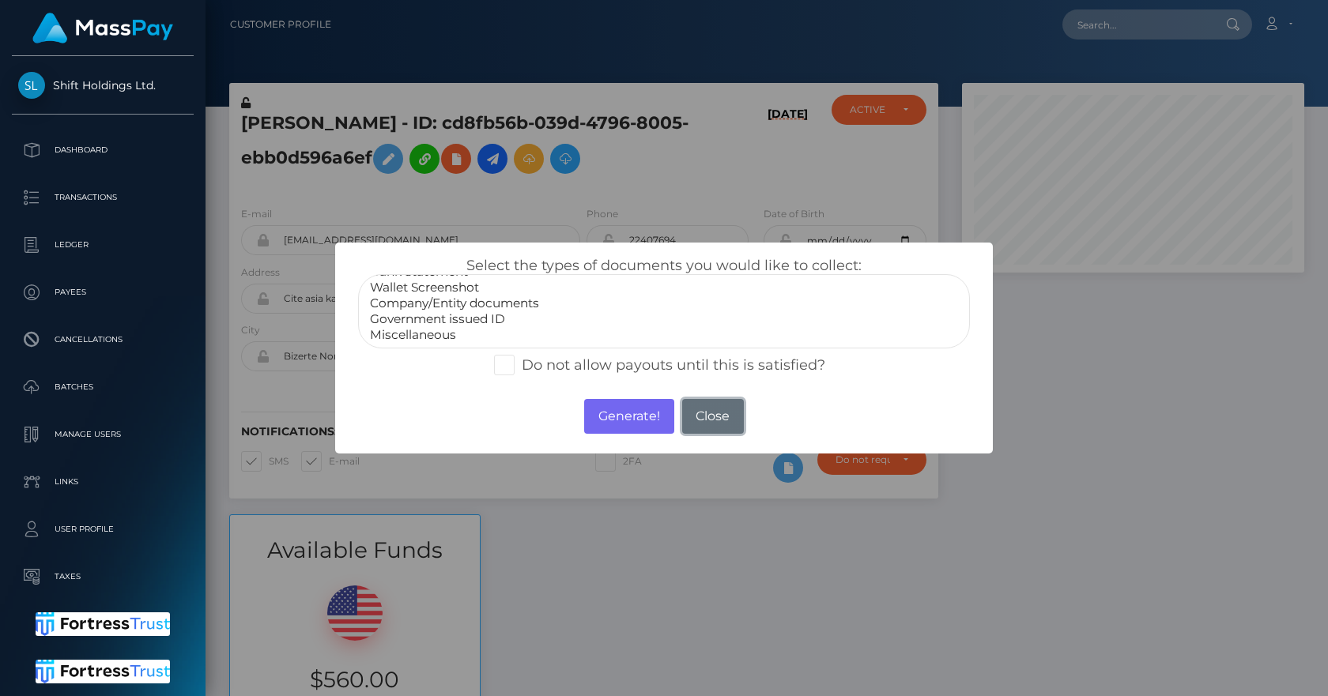
click at [719, 413] on button "Close" at bounding box center [713, 416] width 62 height 35
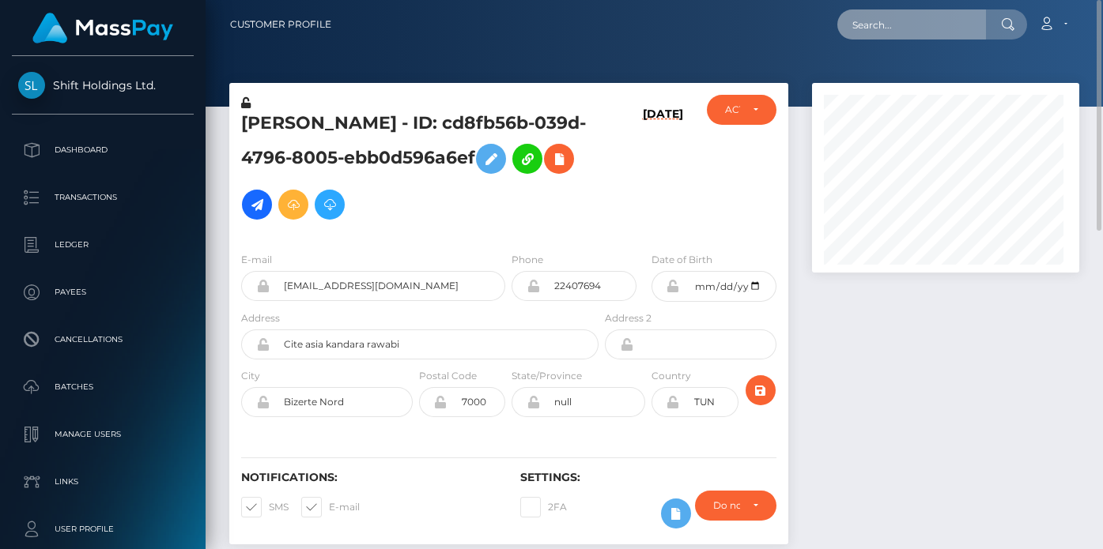
scroll to position [190, 268]
click at [861, 35] on input "text" at bounding box center [911, 24] width 149 height 30
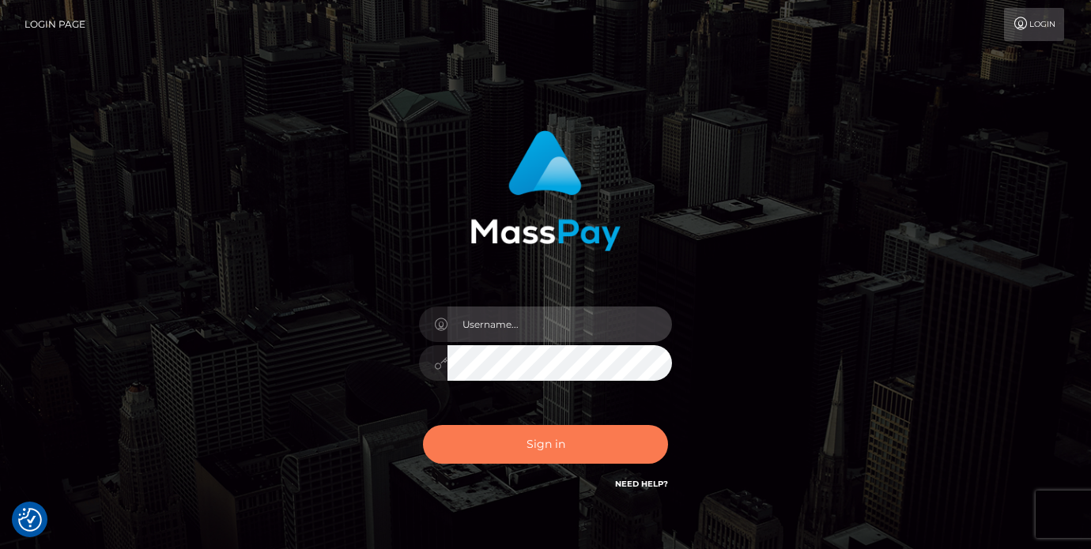
type input "vlad"
click at [469, 461] on button "Sign in" at bounding box center [545, 444] width 245 height 39
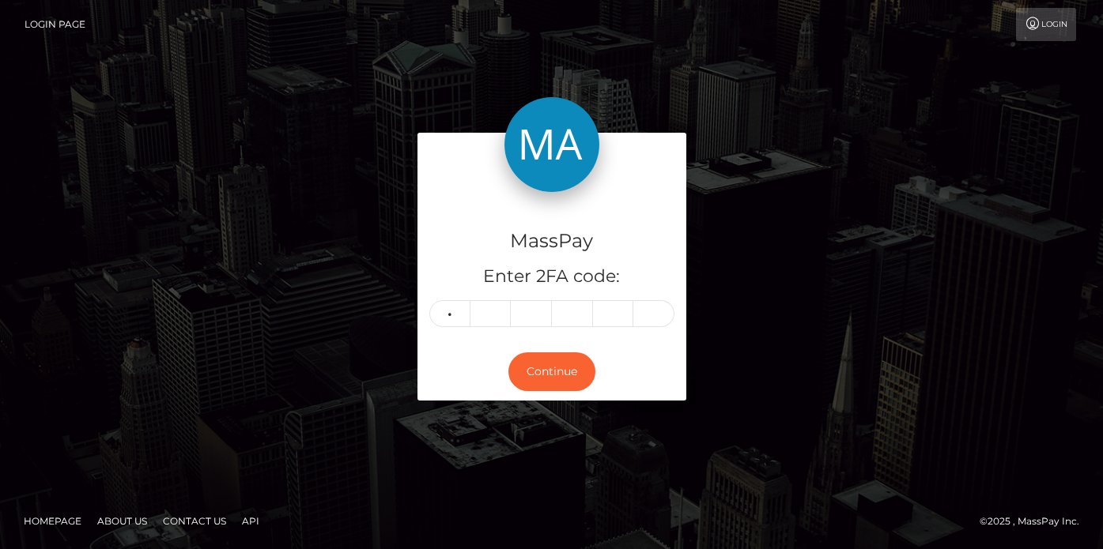
type input "5"
type input "3"
type input "9"
type input "4"
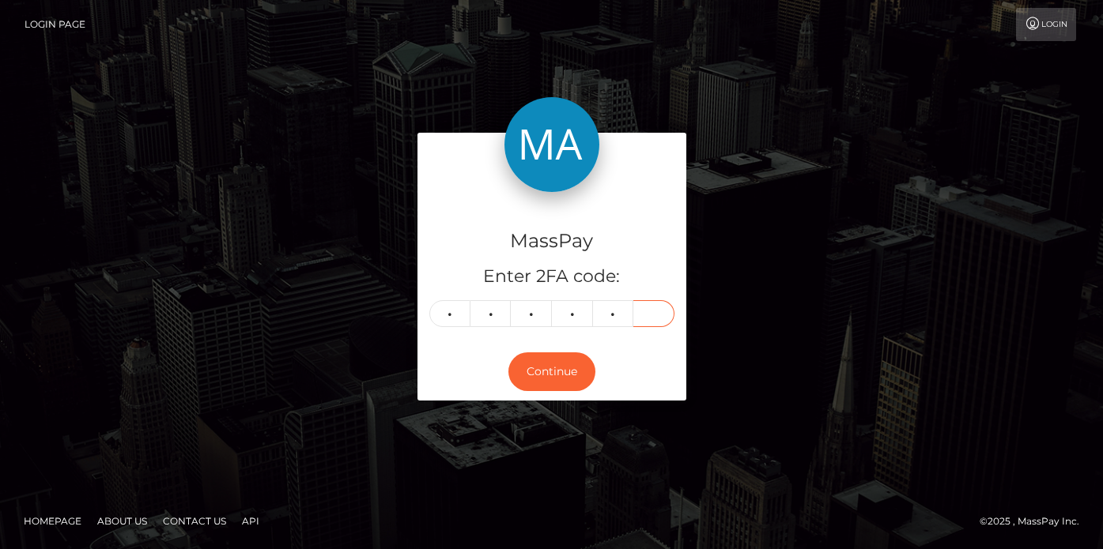
type input "0"
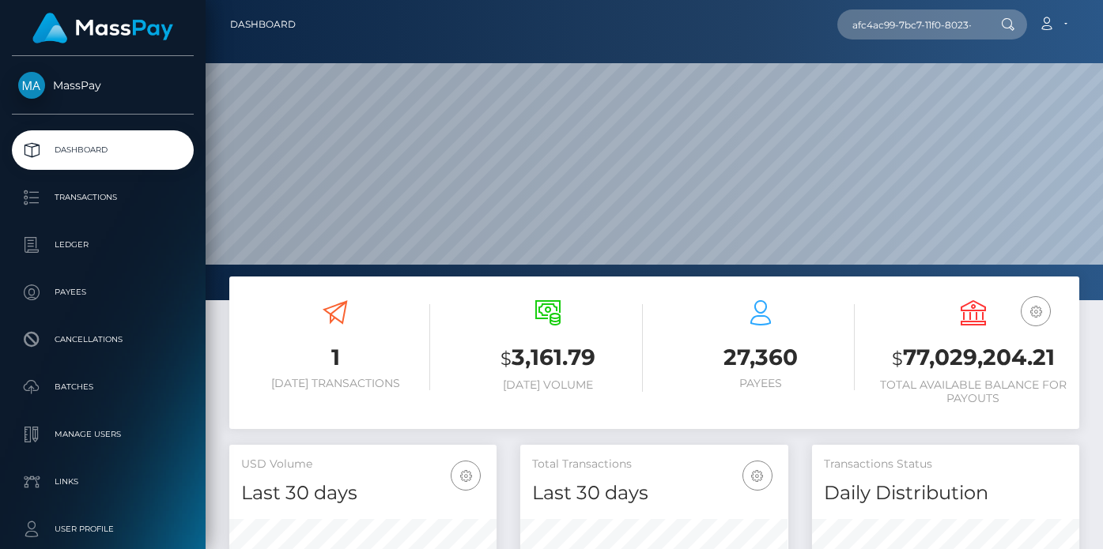
scroll to position [281, 268]
type input "afc4ac99-7bc7-11f0-8023-0266f44cc279"
click at [930, 26] on input "afc4ac99-7bc7-11f0-8023-0266f44cc279" at bounding box center [911, 24] width 149 height 30
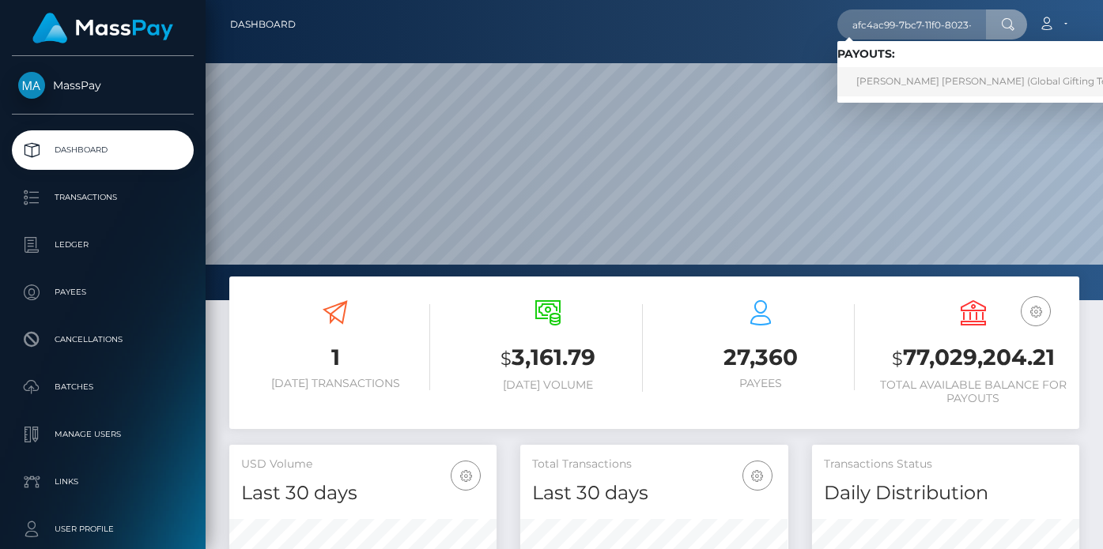
click at [933, 73] on link "VALERI DIMITROV STOYANOV (Global Gifting Technologies Inc - Throne)" at bounding box center [1039, 81] width 404 height 29
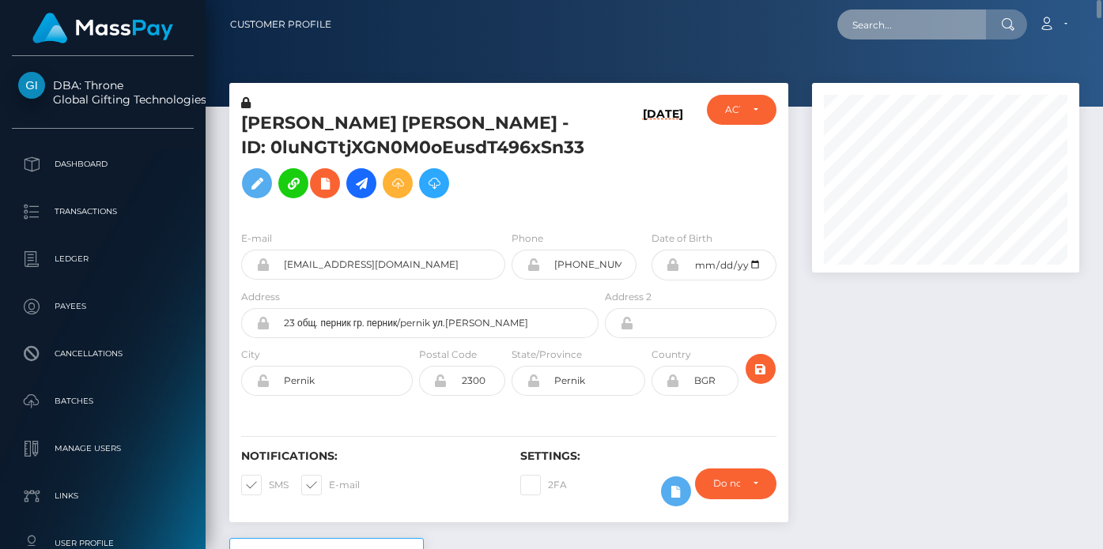
click at [909, 32] on input "text" at bounding box center [911, 24] width 149 height 30
paste input "afc4ac99-7bc7-11f0-8023-0266f44cc279"
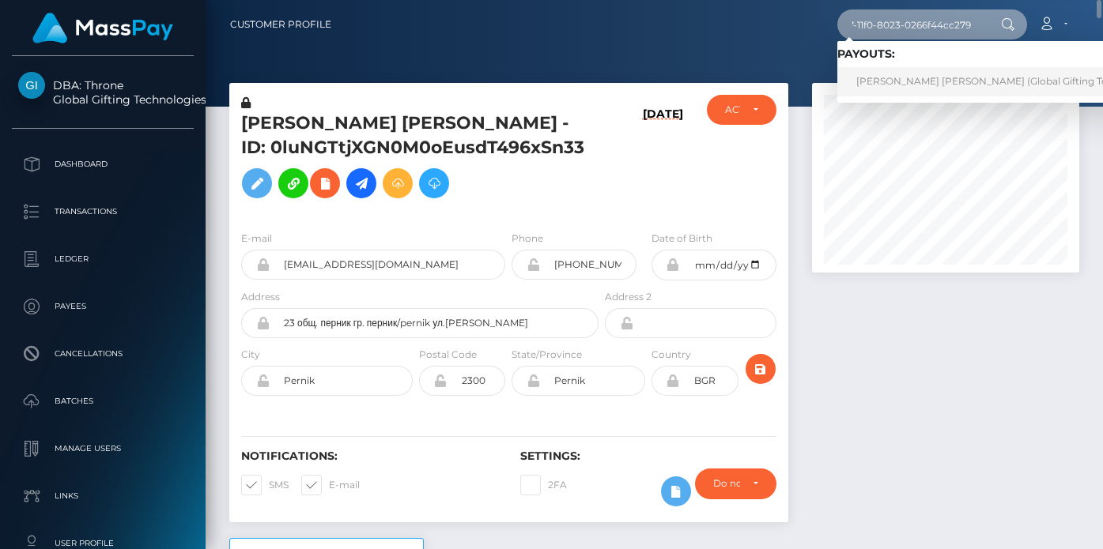
type input "afc4ac99-7bc7-11f0-8023-0266f44cc279"
click at [927, 81] on link "VALERI DIMITROV STOYANOV (Global Gifting Technologies Inc - Throne)" at bounding box center [1039, 81] width 404 height 29
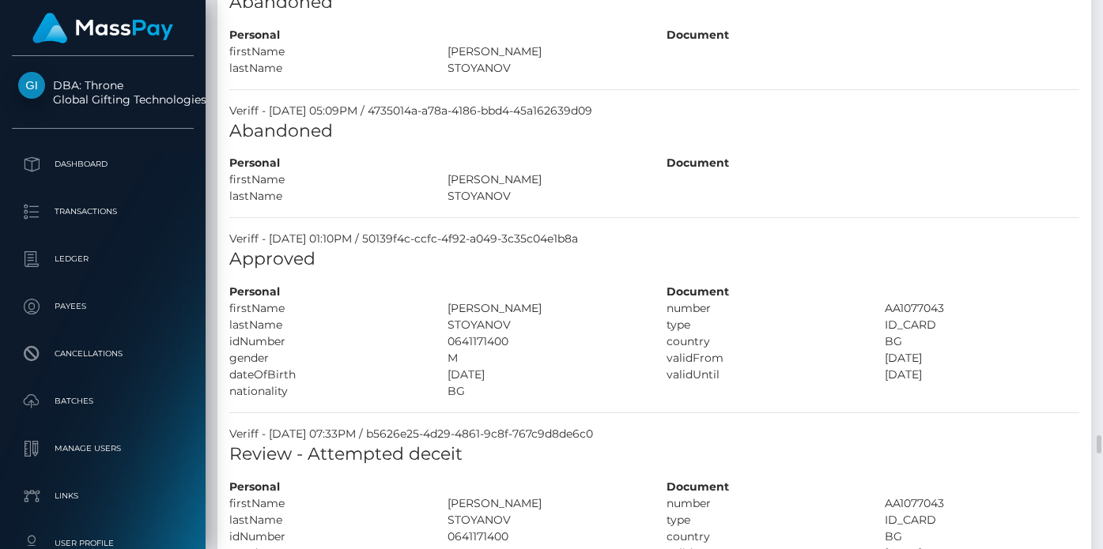
scroll to position [2026, 0]
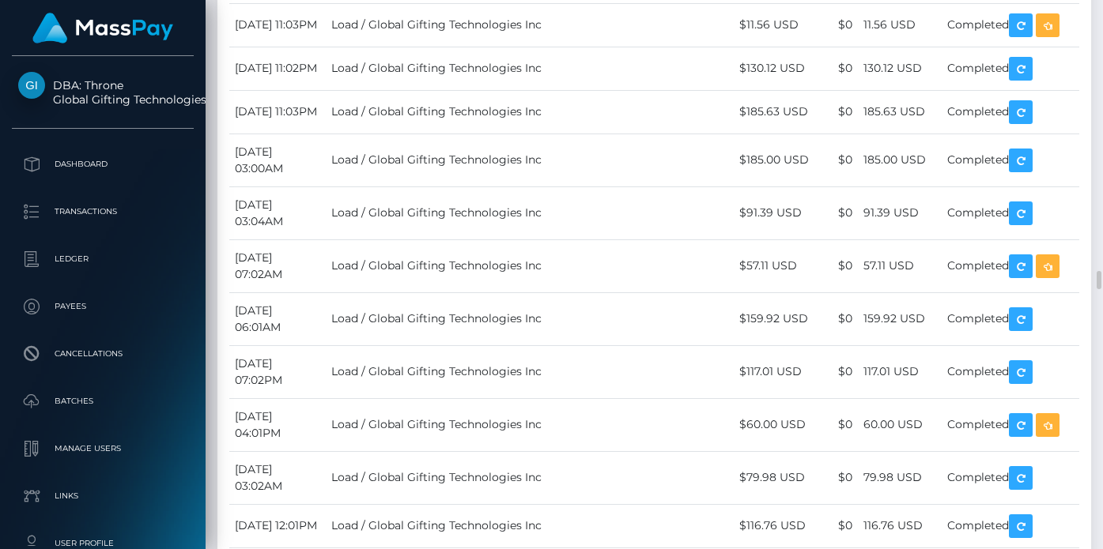
scroll to position [190, 268]
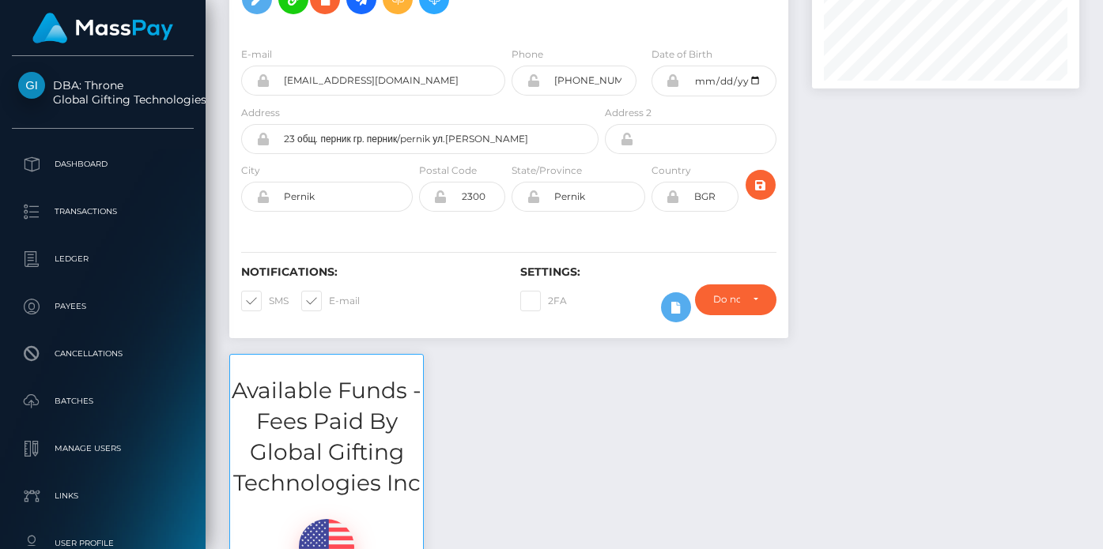
scroll to position [0, 0]
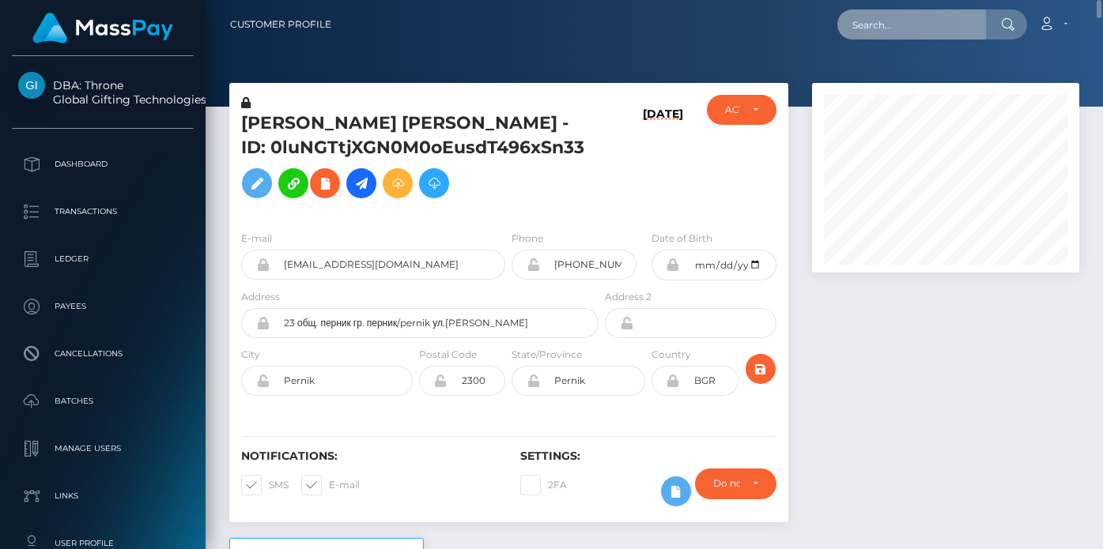
click at [870, 35] on input "text" at bounding box center [911, 24] width 149 height 30
paste input "38ca534a-7f3b-11f0-8023-0266f44cc279"
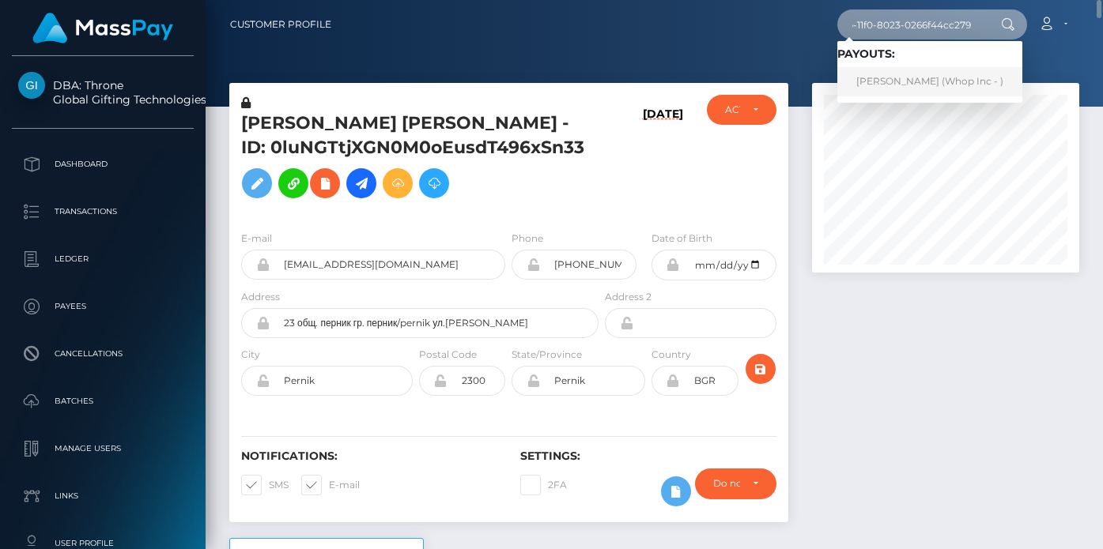
type input "38ca534a-7f3b-11f0-8023-0266f44cc279"
click at [897, 81] on link "SZABOLCS NAGY (Whop Inc - )" at bounding box center [929, 81] width 185 height 29
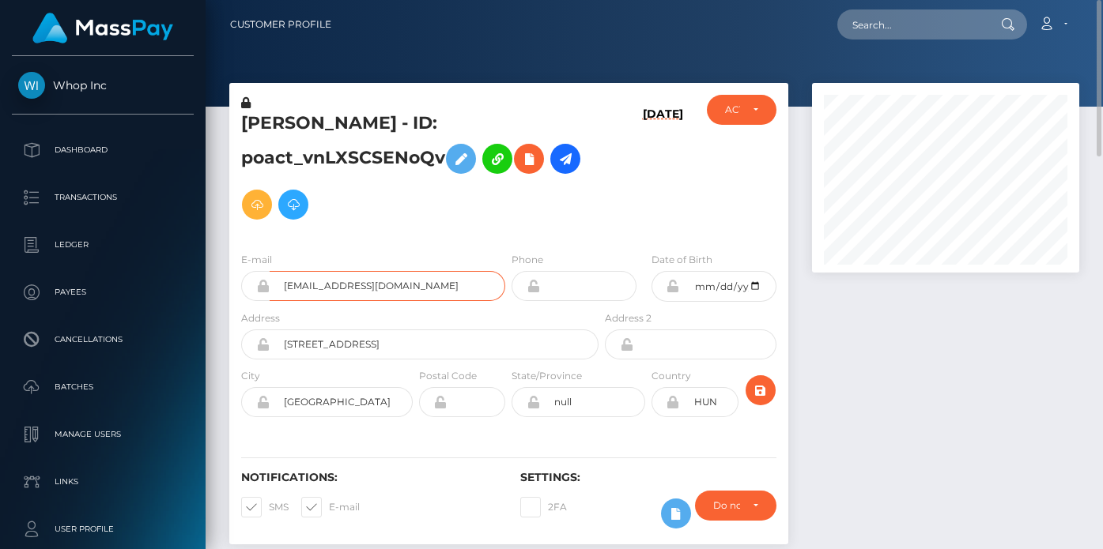
click at [427, 292] on input "[EMAIL_ADDRESS][DOMAIN_NAME]" at bounding box center [388, 286] width 236 height 30
